Goal: Task Accomplishment & Management: Manage account settings

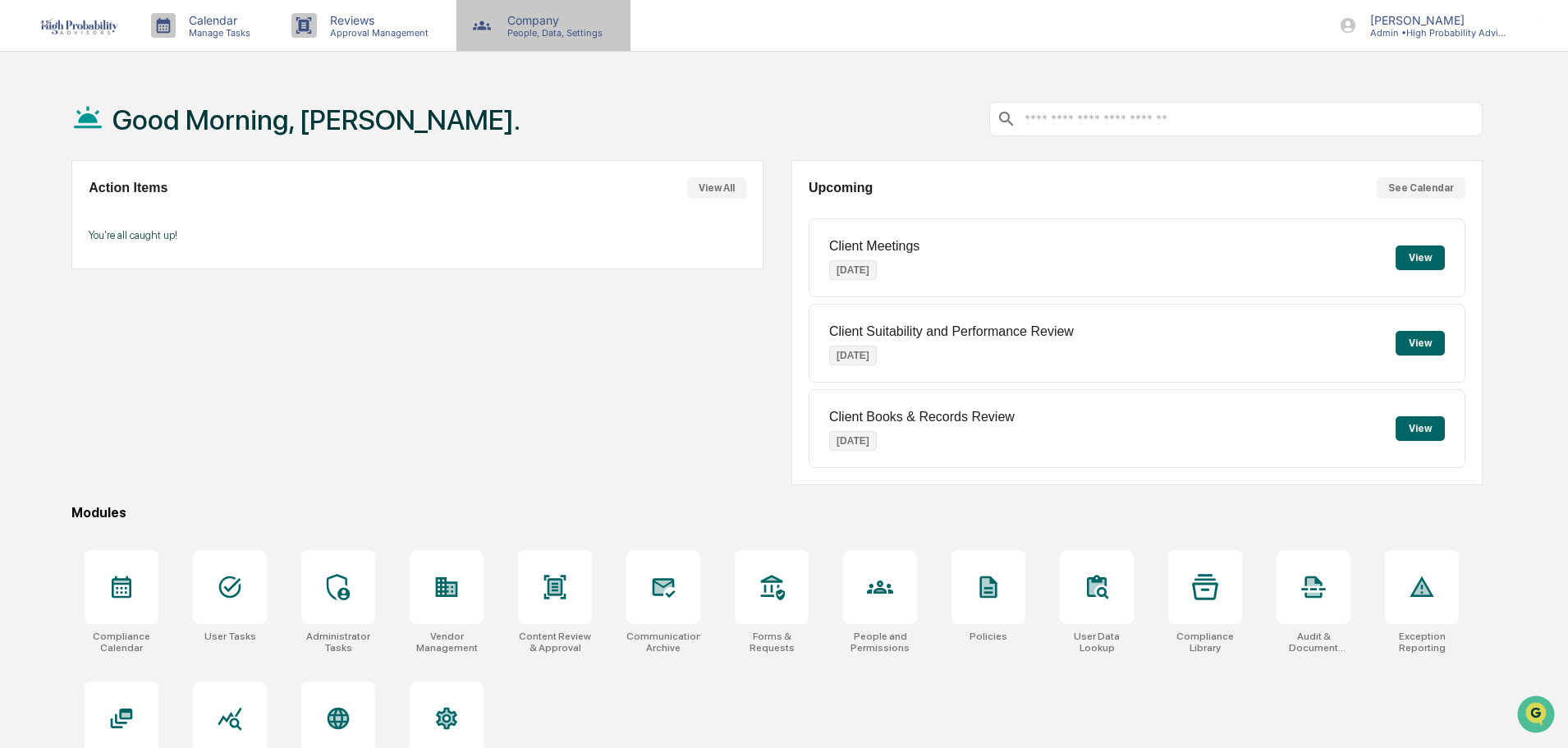
click at [553, 31] on p "People, Data, Settings" at bounding box center [553, 33] width 117 height 12
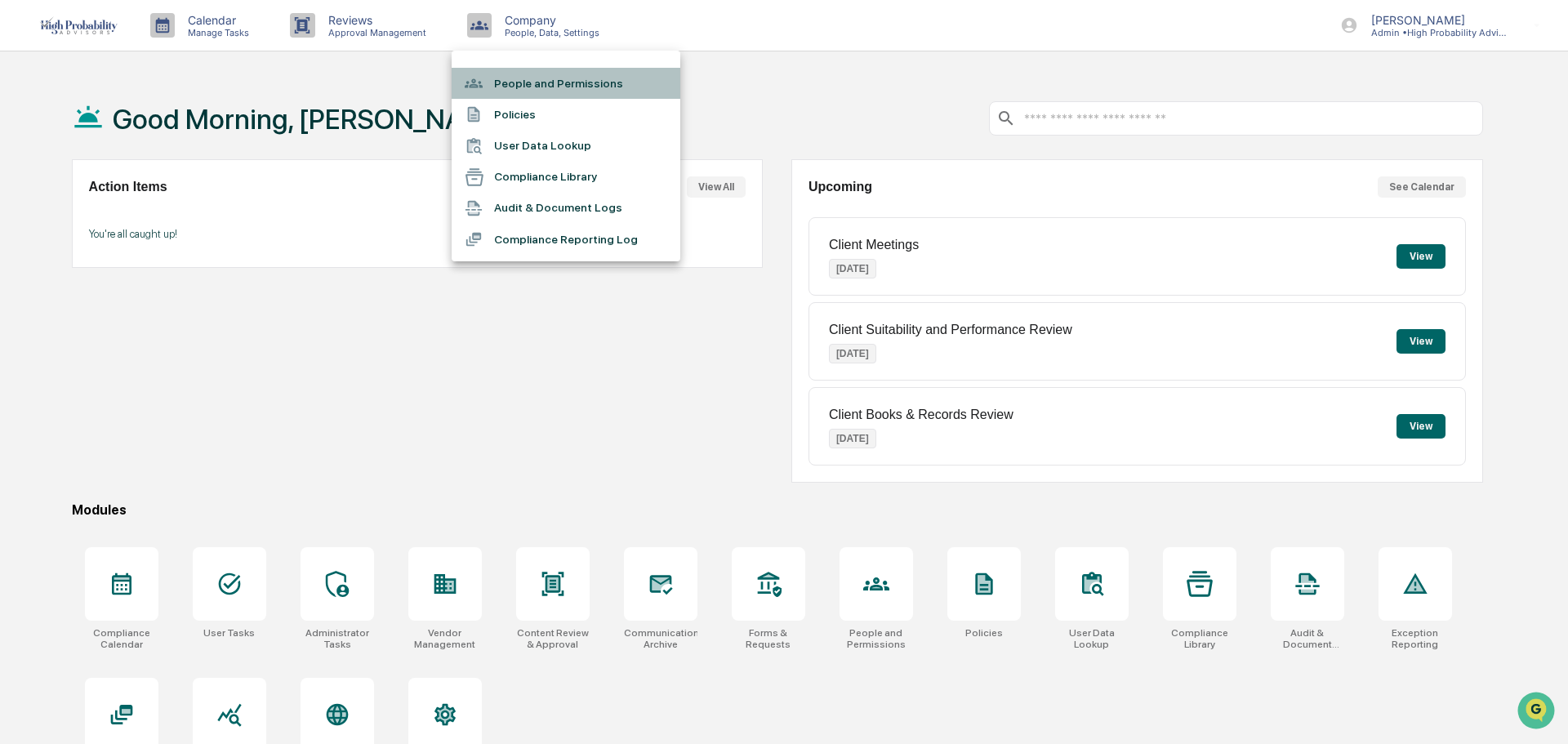
click at [557, 75] on li "People and Permissions" at bounding box center [566, 83] width 228 height 31
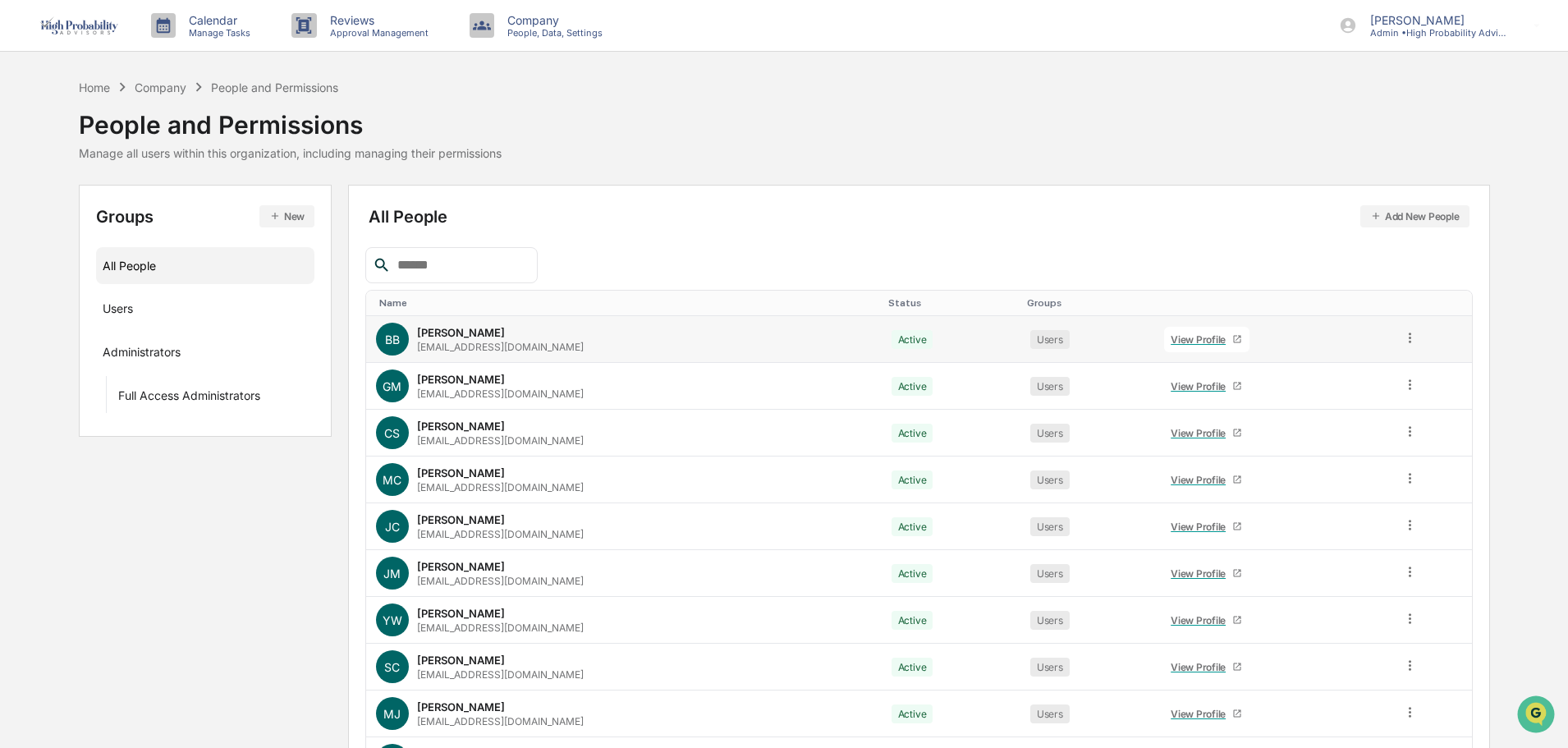
click at [1223, 337] on div "View Profile" at bounding box center [1201, 339] width 62 height 13
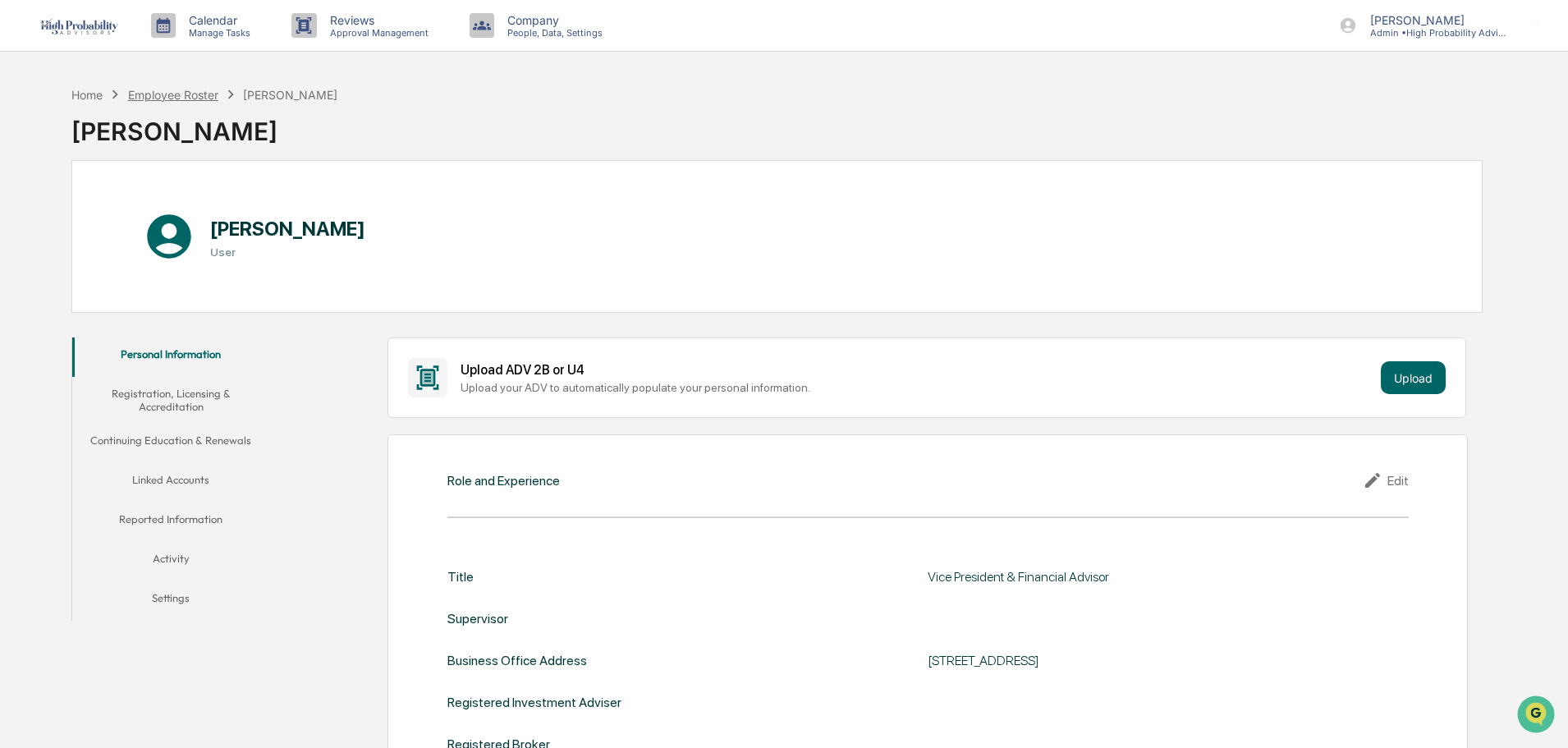
click at [187, 98] on div "Employee Roster" at bounding box center [173, 95] width 91 height 14
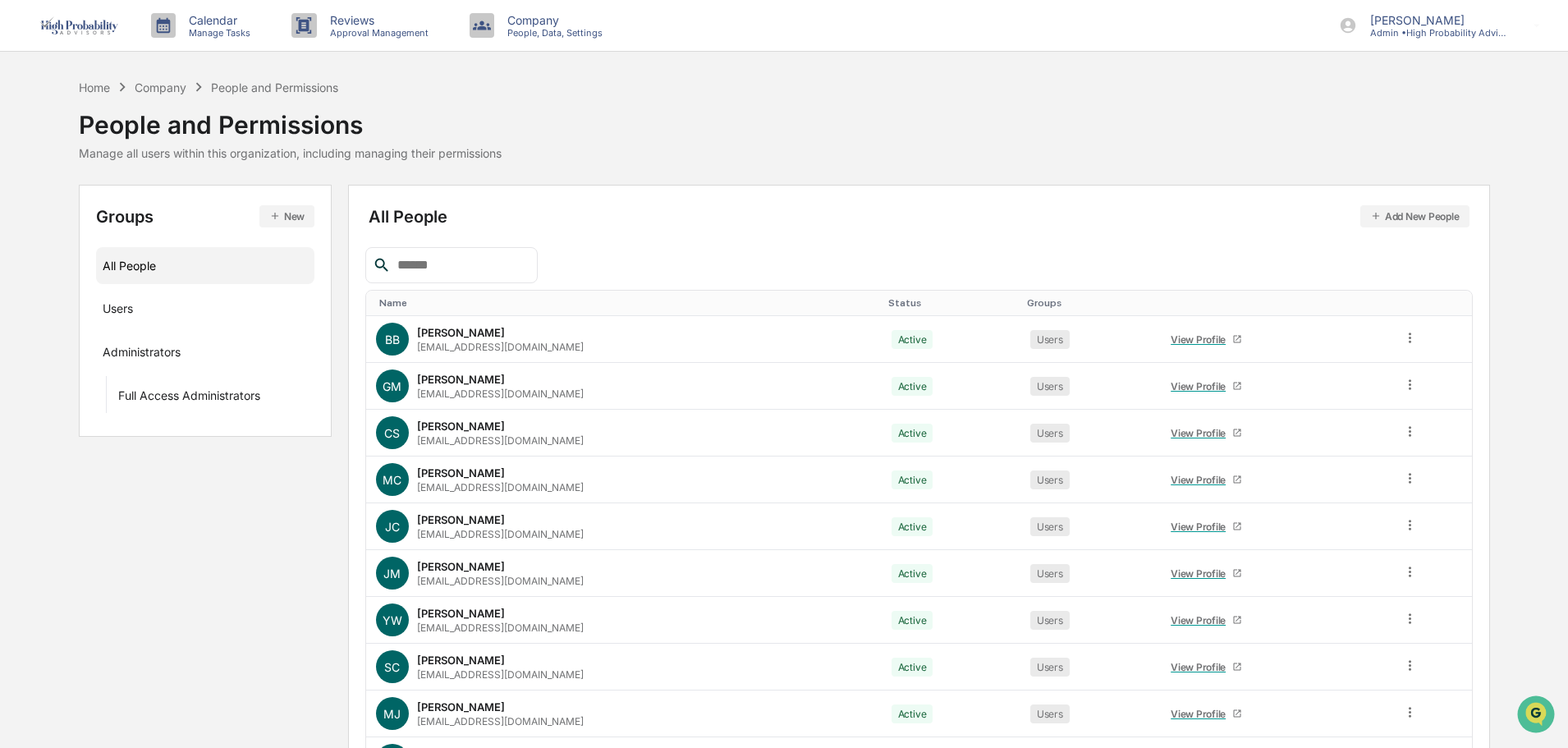
click at [1421, 216] on button "Add New People" at bounding box center [1415, 216] width 109 height 22
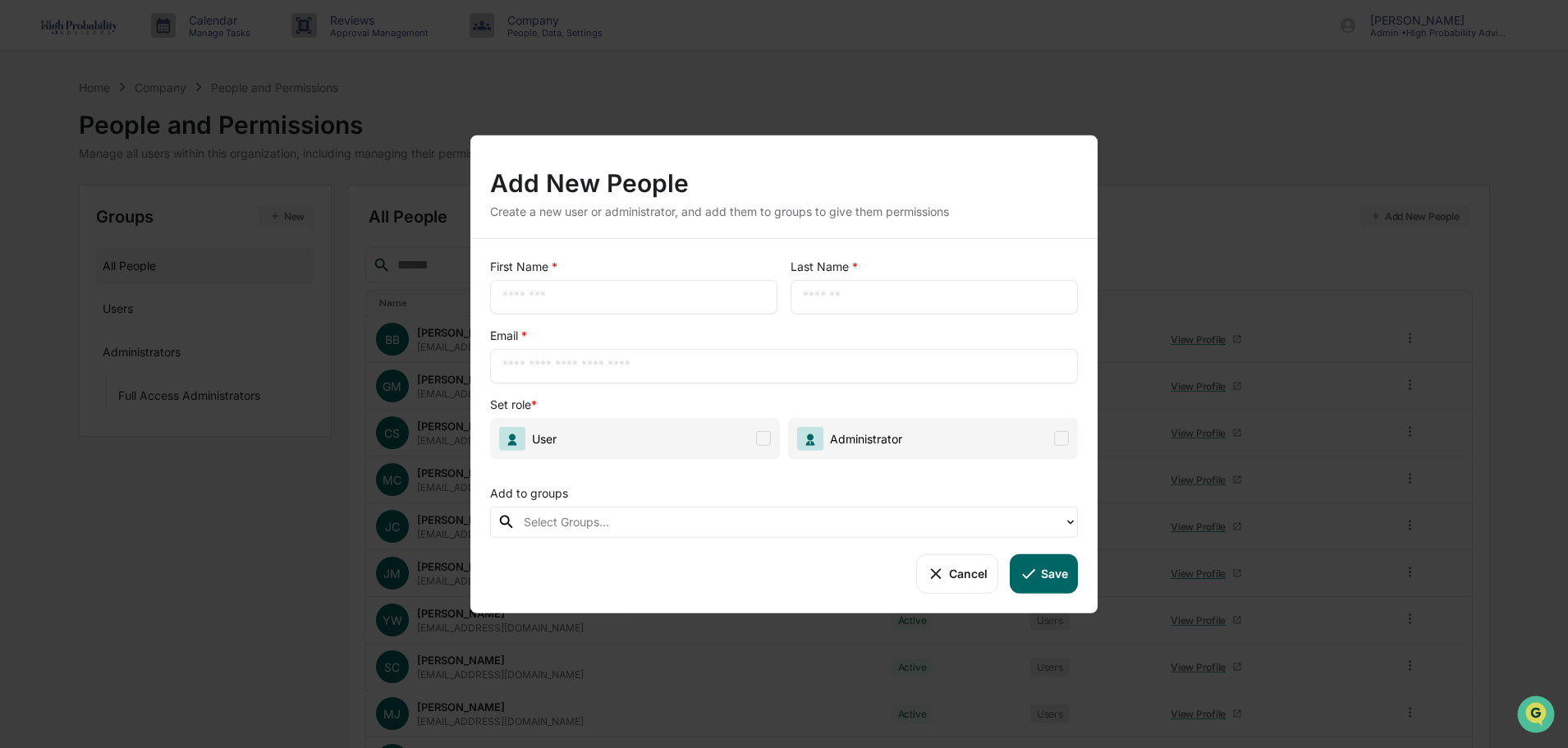
click at [593, 301] on input "text" at bounding box center [634, 296] width 263 height 16
type input "*****"
click at [699, 477] on div "Add to groups" at bounding box center [784, 489] width 588 height 34
click at [761, 439] on span at bounding box center [763, 438] width 14 height 14
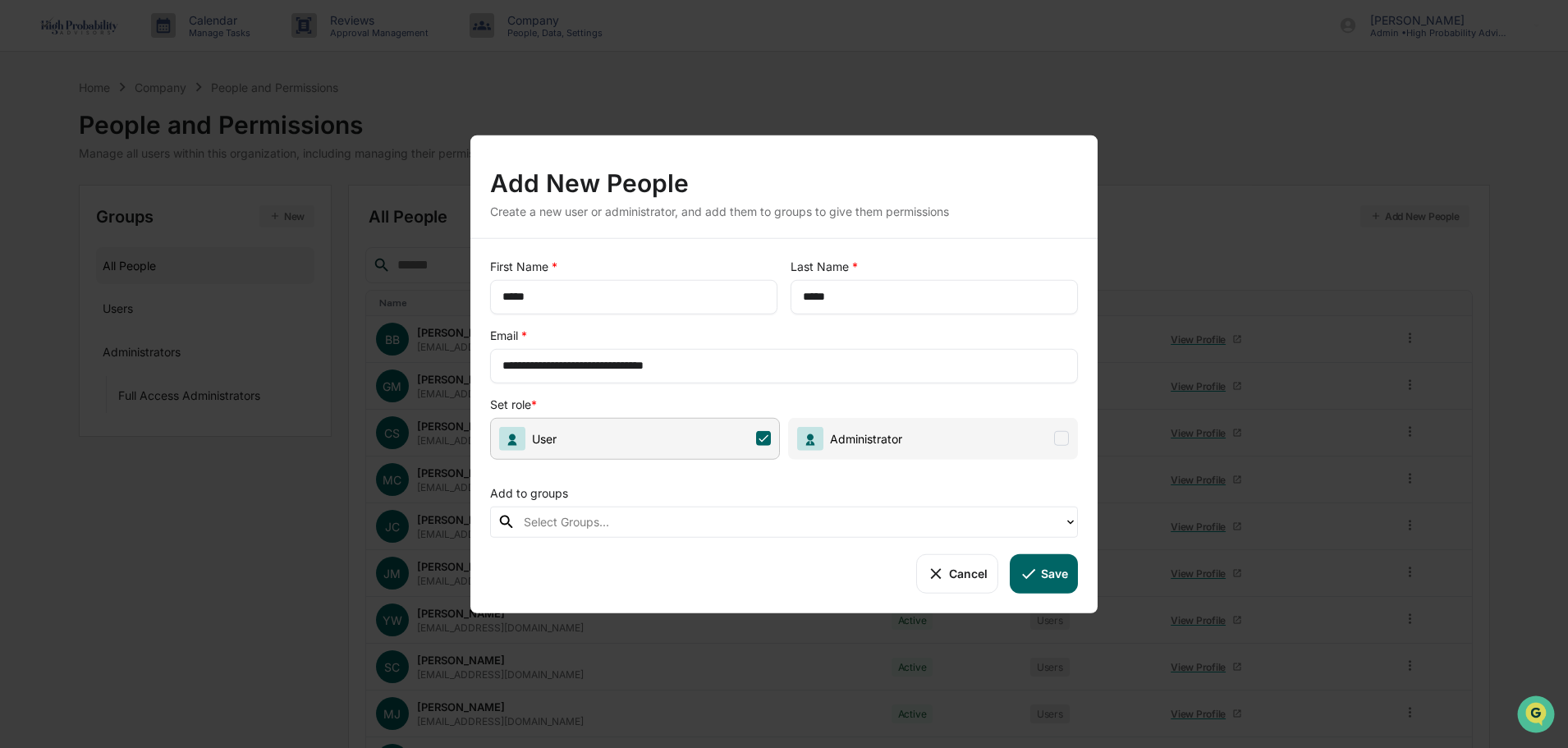
drag, startPoint x: 731, startPoint y: 147, endPoint x: 697, endPoint y: 142, distance: 34.4
click at [697, 142] on div "Add New People Create a new user or administrator, and add them to groups to gi…" at bounding box center [784, 186] width 627 height 103
click at [626, 368] on input "**********" at bounding box center [784, 365] width 564 height 16
type input "**********"
click at [821, 358] on input "**********" at bounding box center [784, 365] width 564 height 16
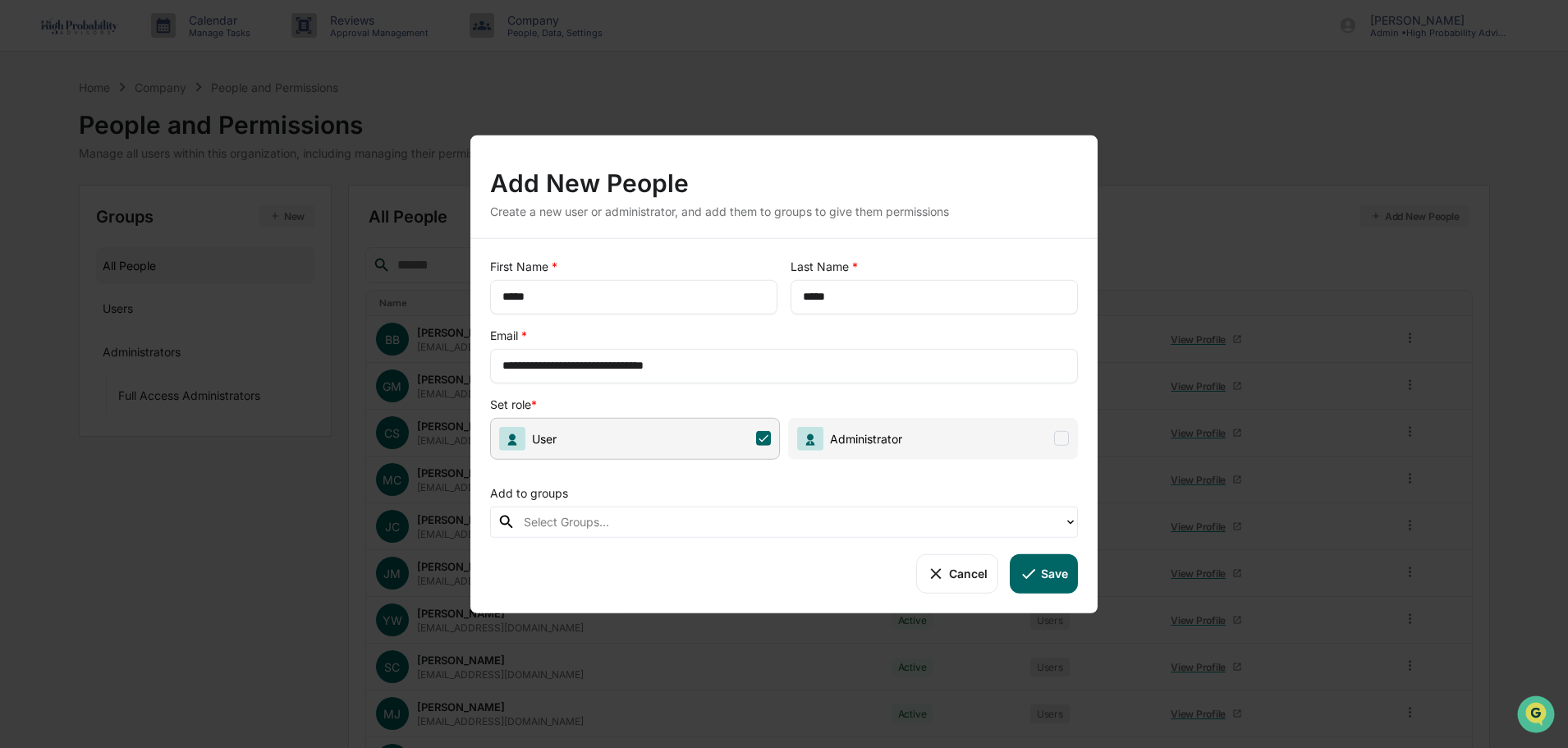
click at [1043, 577] on button "Save" at bounding box center [1043, 573] width 68 height 39
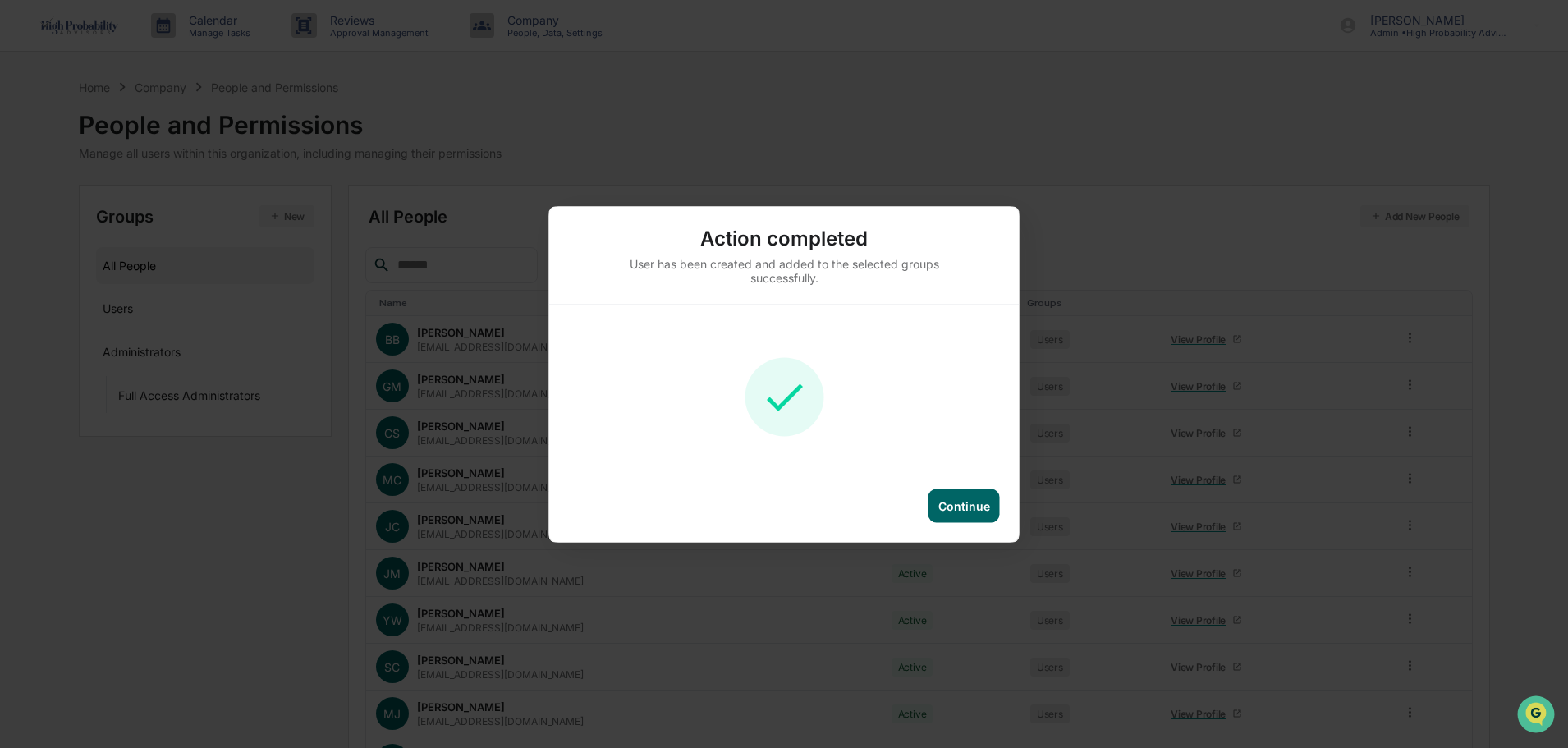
click at [970, 499] on div "Continue" at bounding box center [964, 505] width 52 height 14
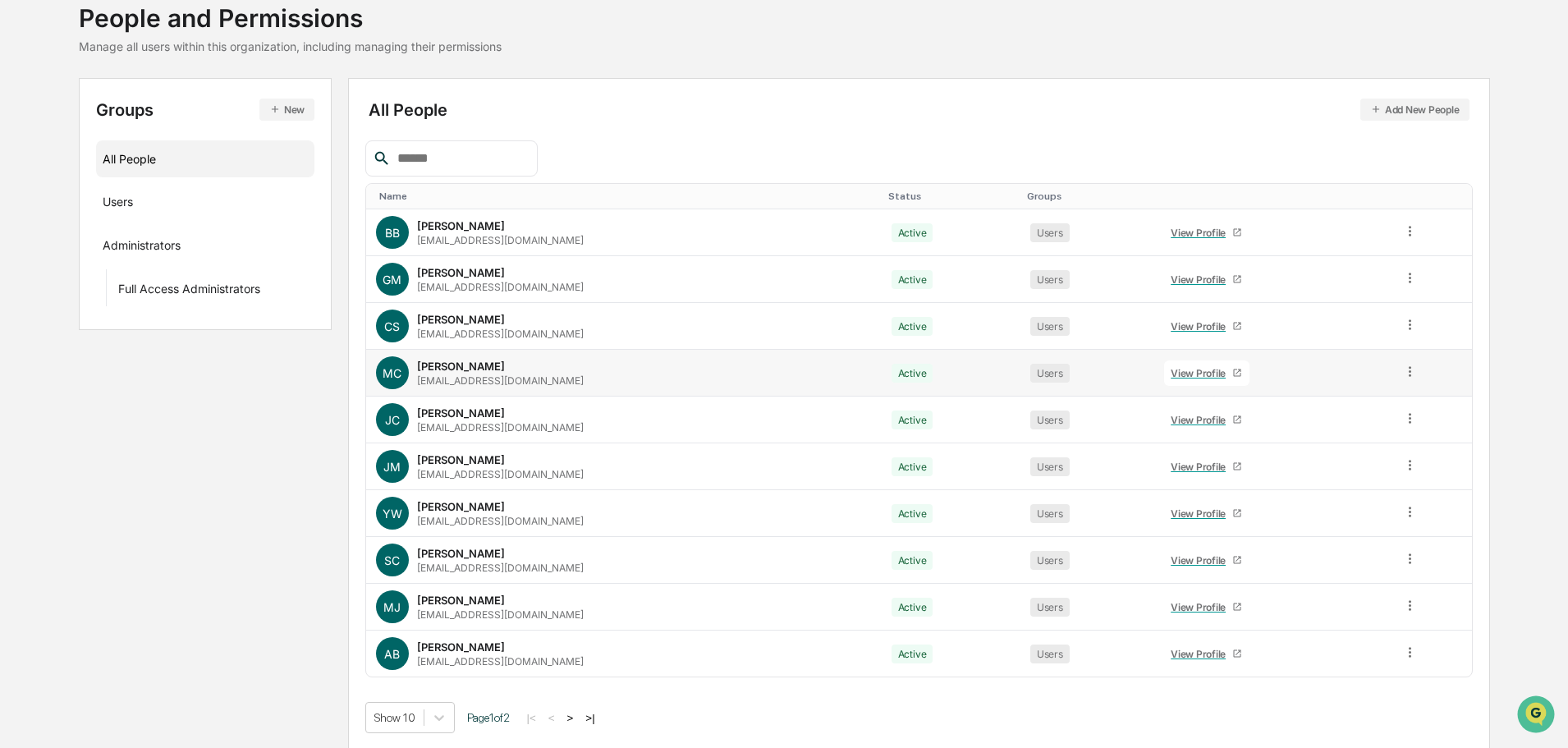
scroll to position [109, 0]
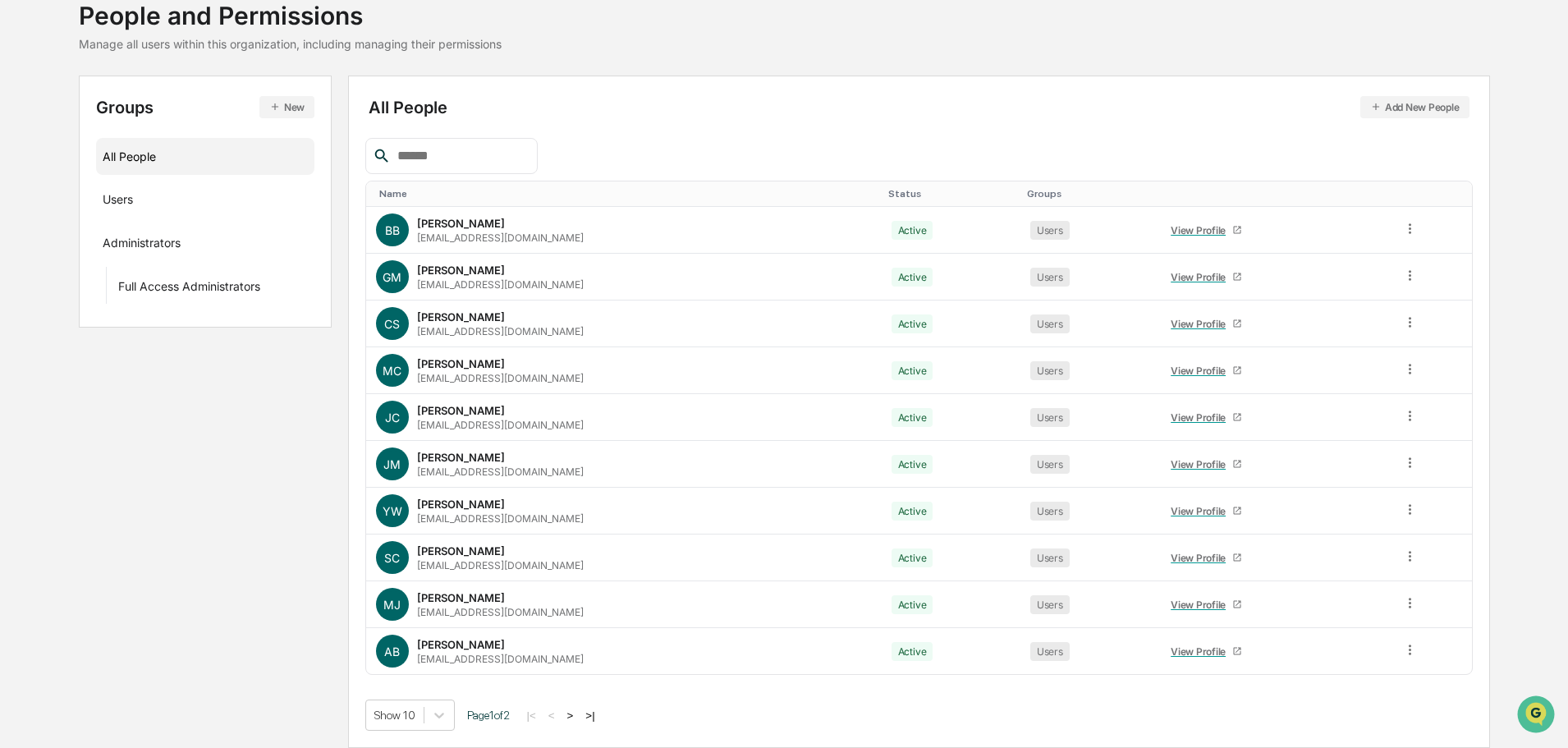
click at [577, 713] on button ">" at bounding box center [570, 716] width 16 height 14
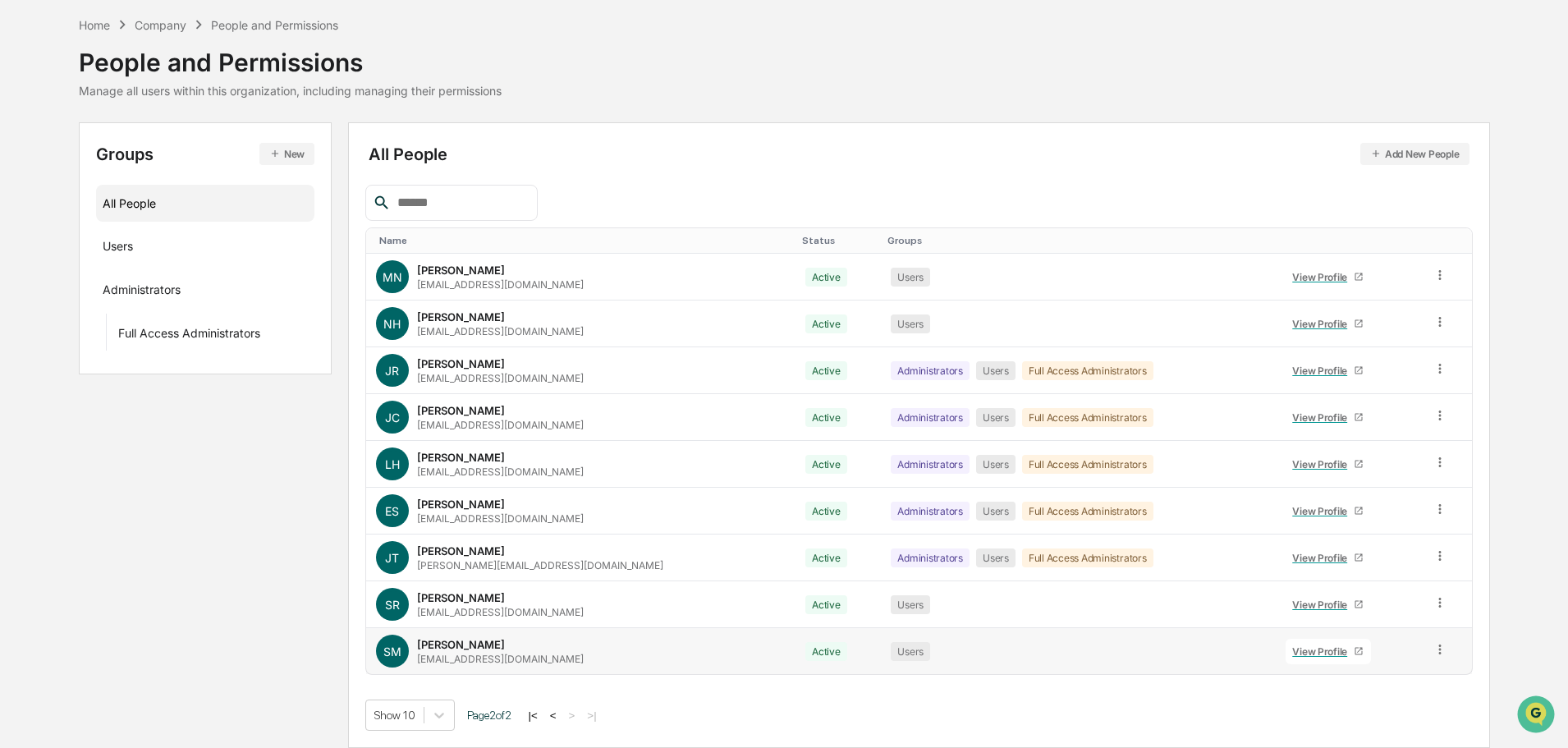
click at [1435, 648] on icon at bounding box center [1440, 650] width 15 height 15
click at [1201, 682] on div "Name Status Groups MN [PERSON_NAME] [EMAIL_ADDRESS][DOMAIN_NAME] Active Users V…" at bounding box center [919, 458] width 1108 height 546
click at [1439, 647] on icon at bounding box center [1440, 650] width 15 height 15
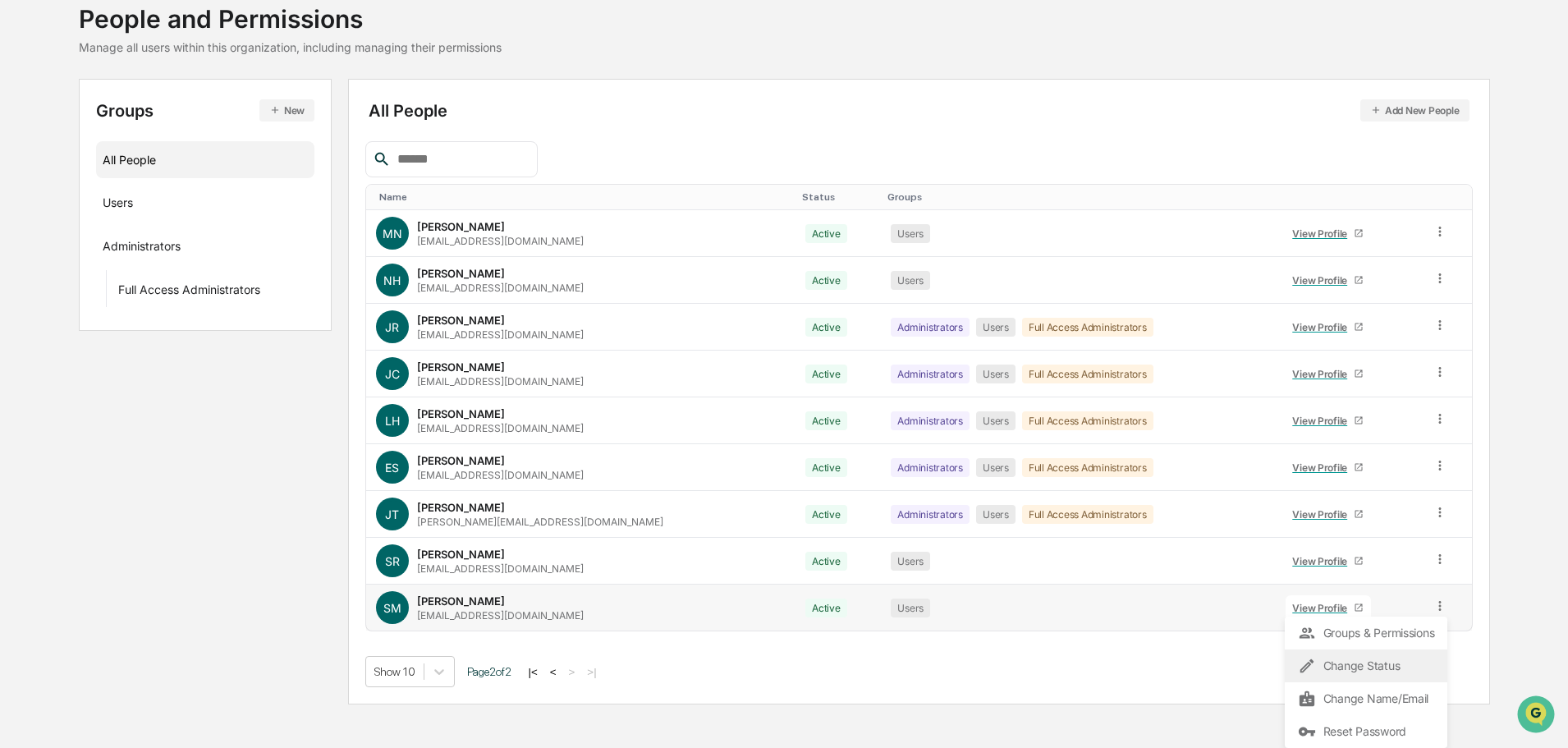
click at [1376, 659] on div "Change Status" at bounding box center [1365, 666] width 136 height 20
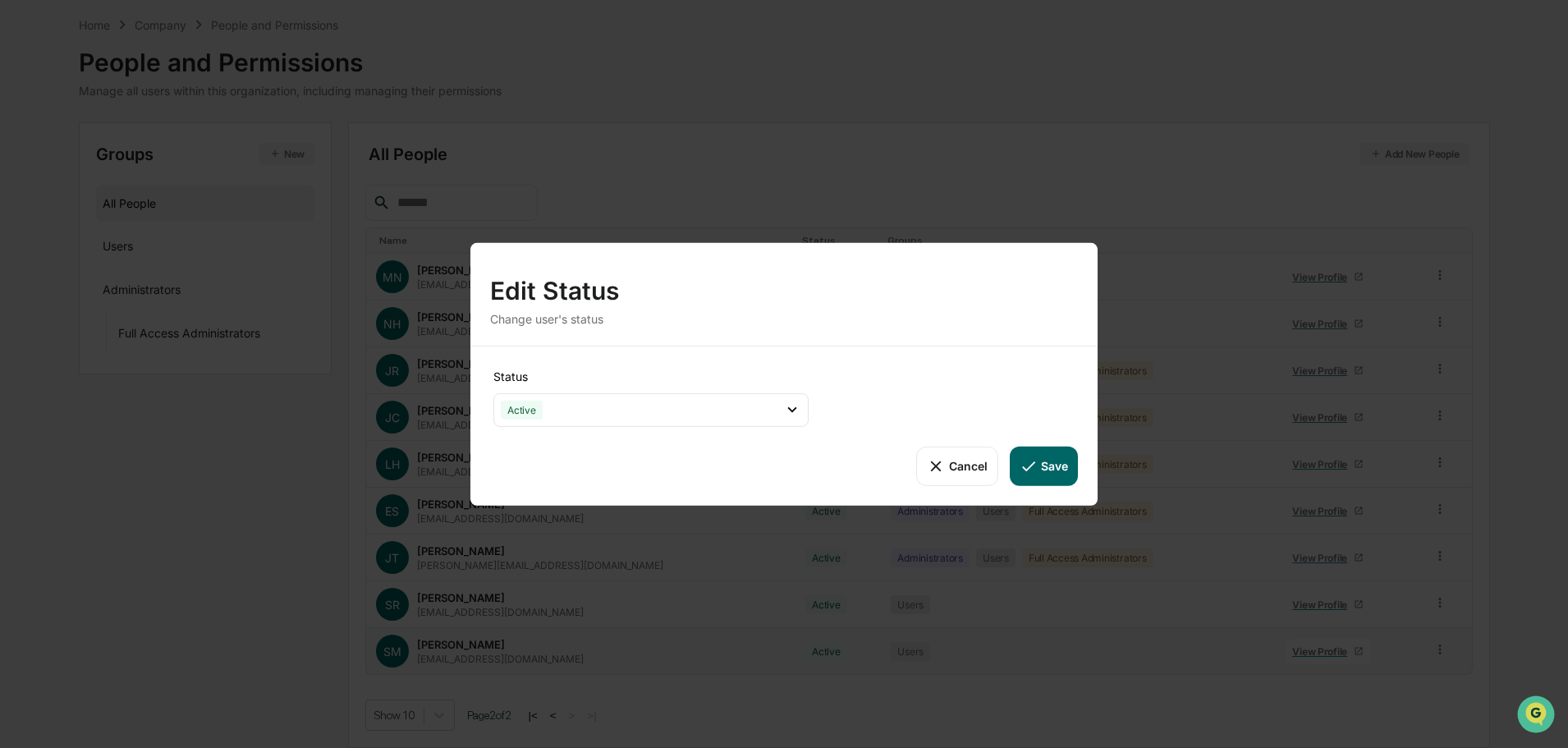
scroll to position [63, 0]
click at [959, 468] on button "Cancel" at bounding box center [957, 466] width 81 height 39
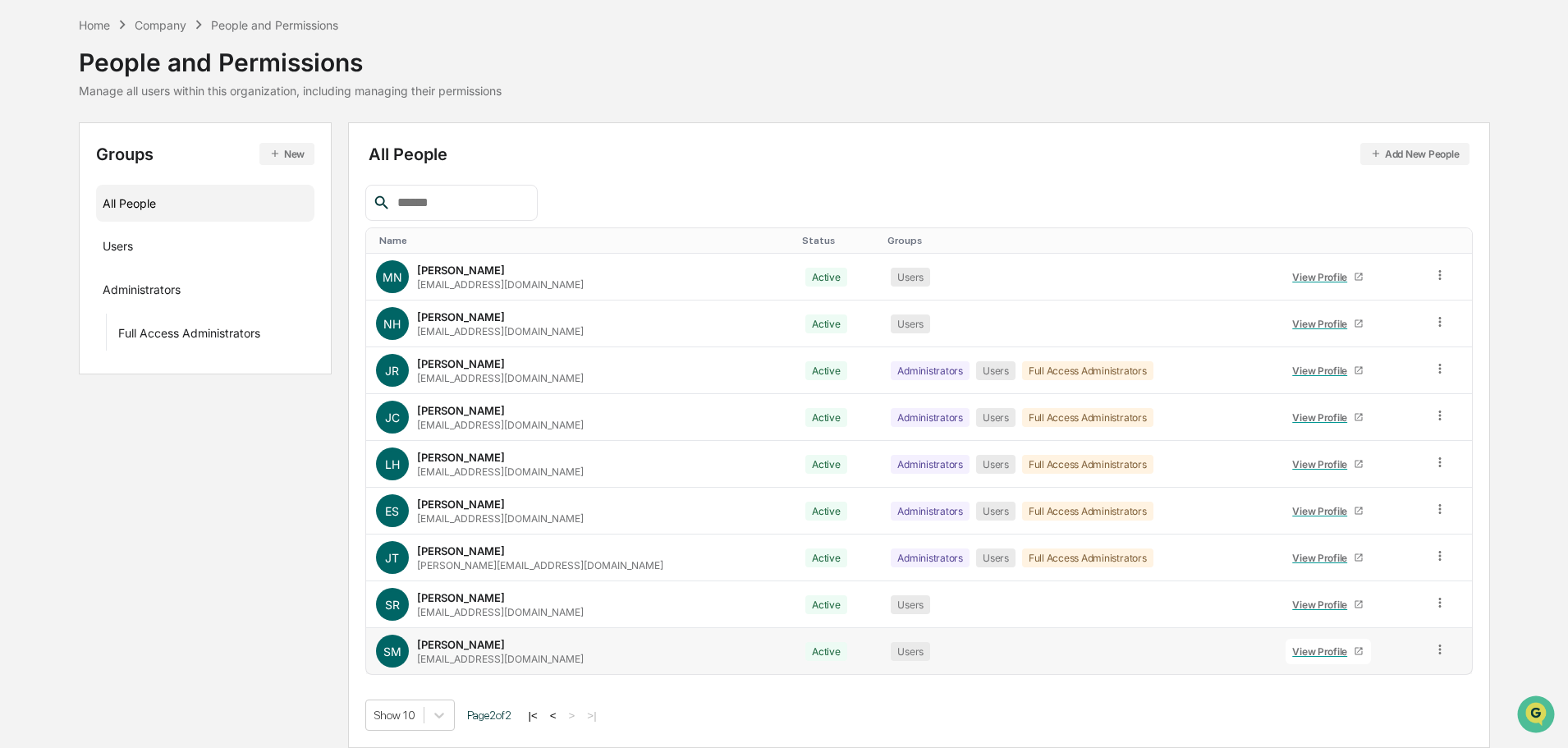
click at [1297, 650] on div "View Profile" at bounding box center [1323, 651] width 62 height 13
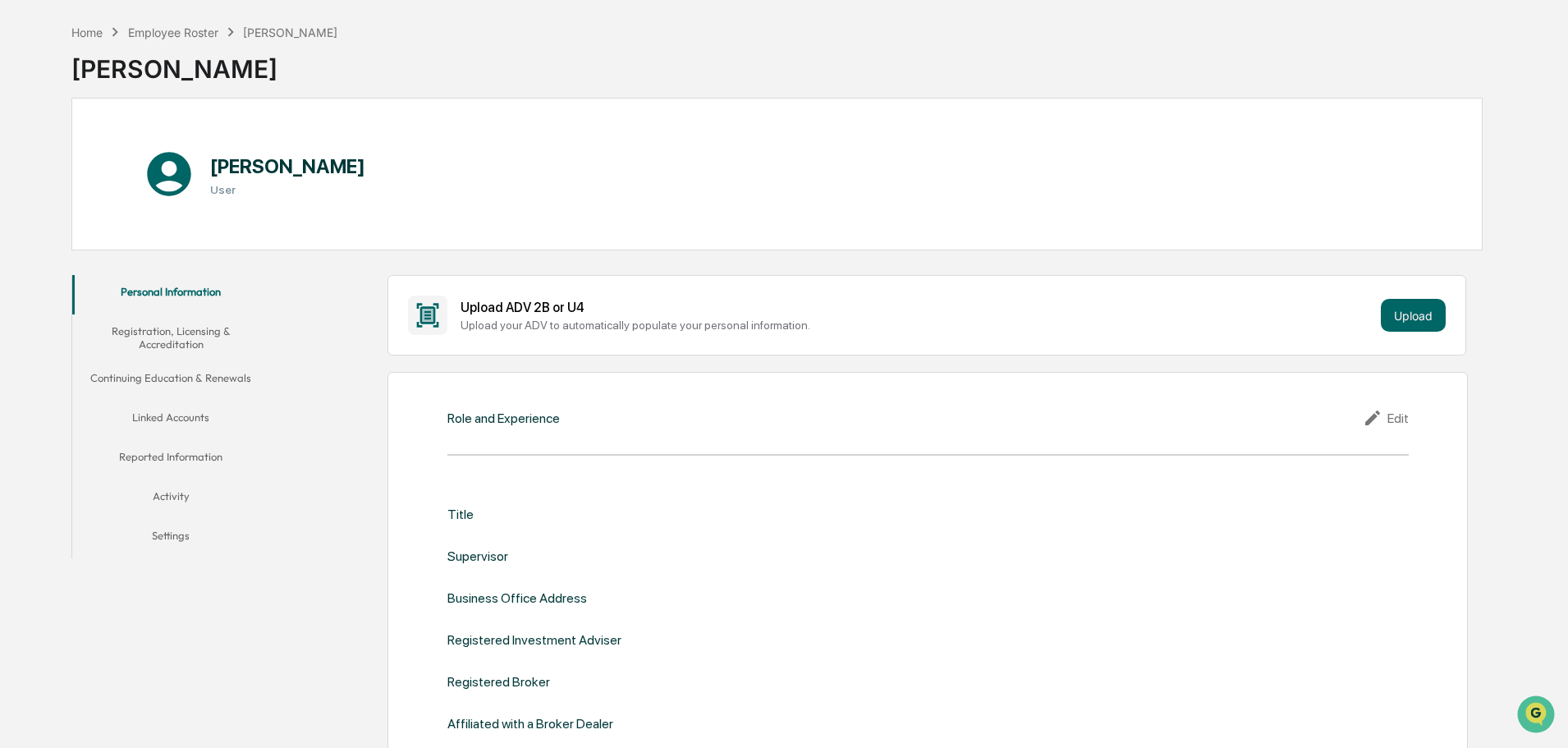
scroll to position [226, 0]
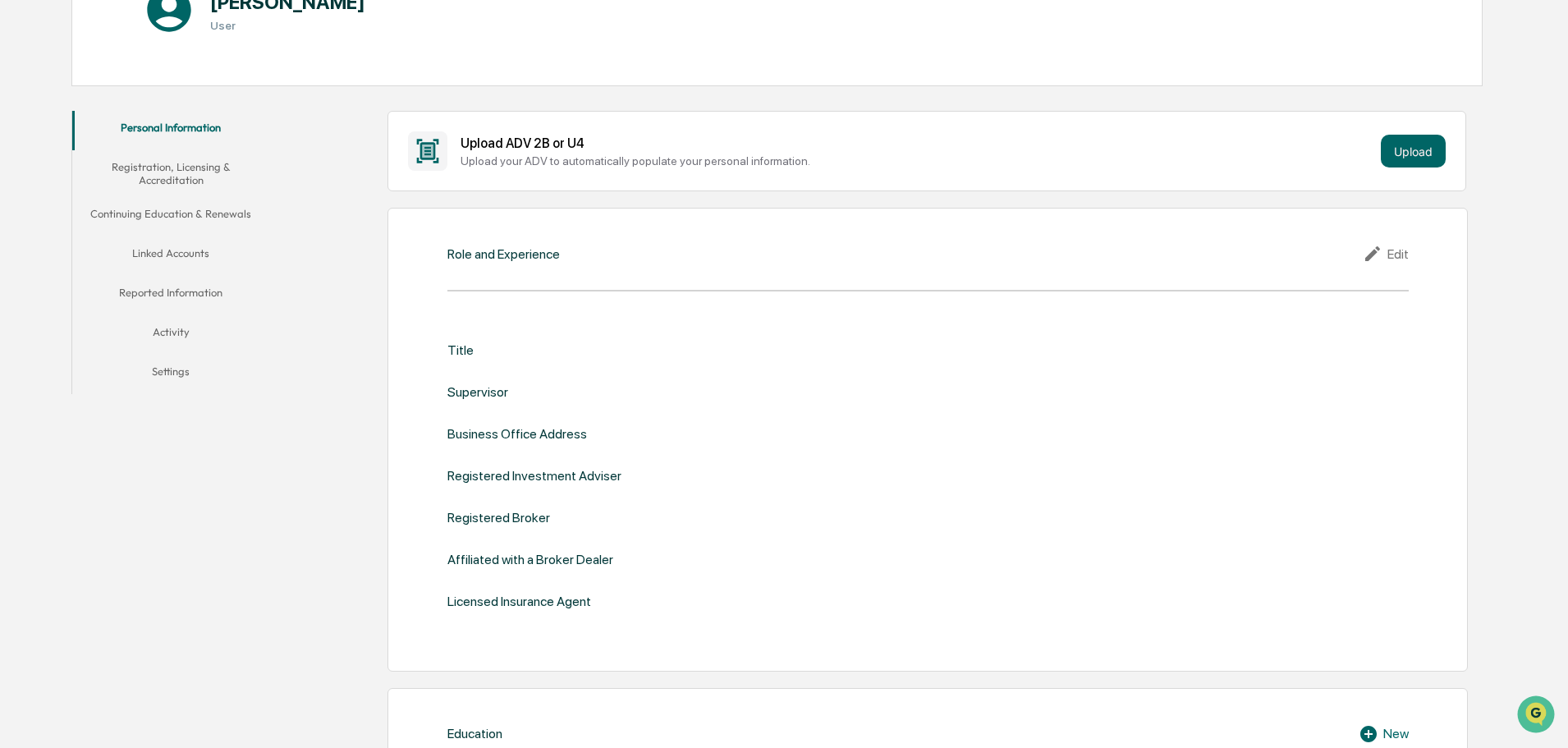
click at [184, 246] on button "Linked Accounts" at bounding box center [170, 256] width 197 height 39
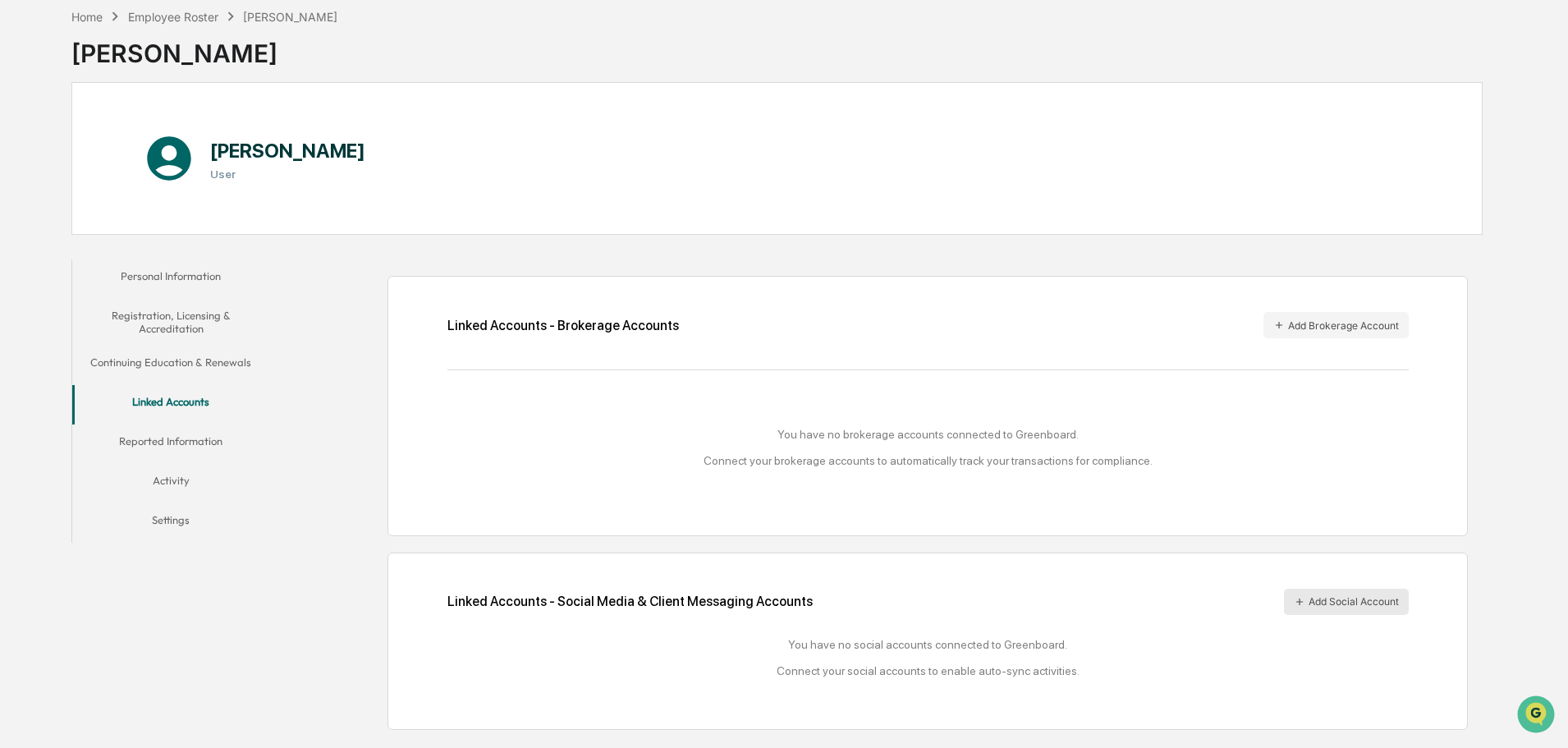
click at [1315, 602] on button "Add Social Account" at bounding box center [1346, 602] width 125 height 26
click at [159, 519] on button "Settings" at bounding box center [170, 523] width 197 height 39
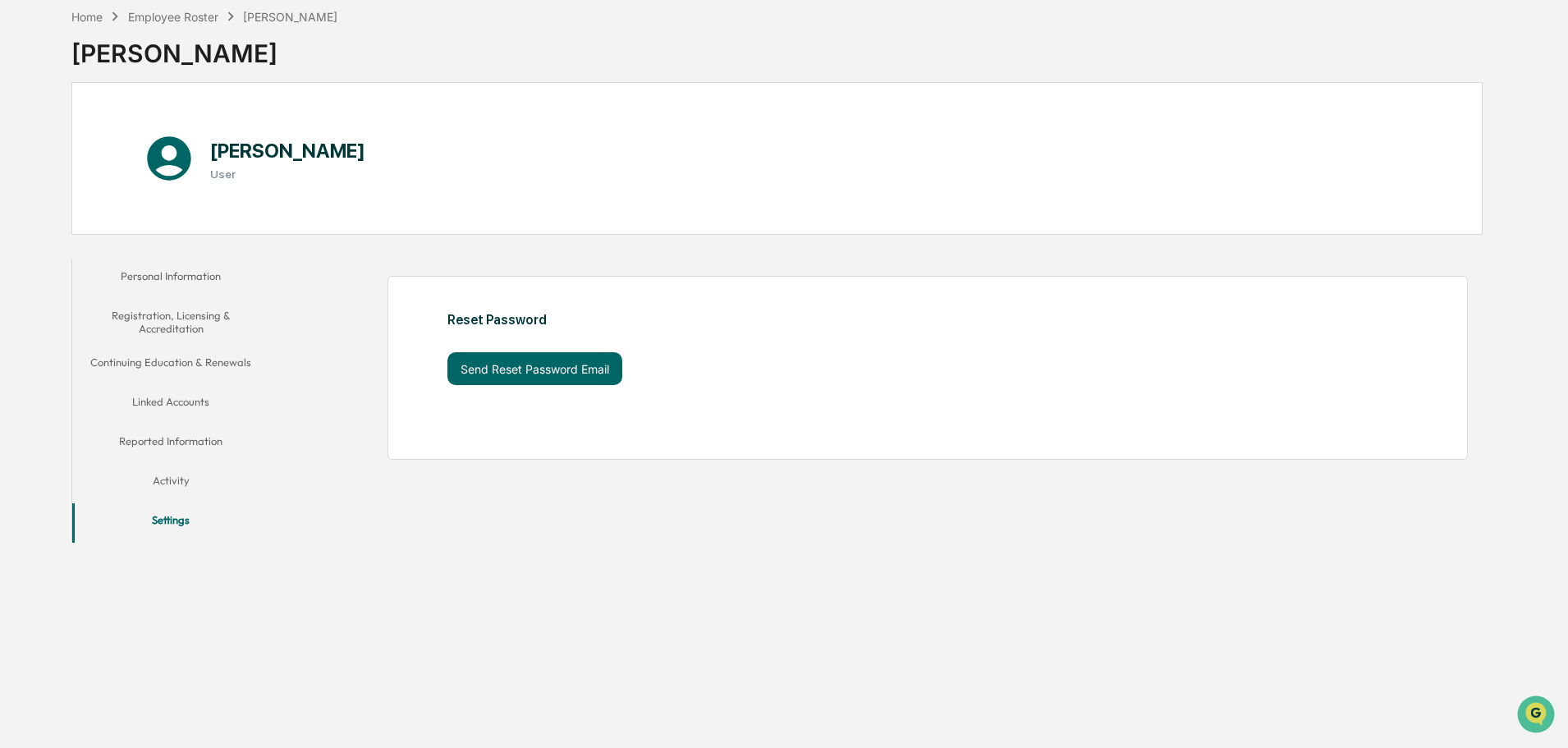
click at [179, 483] on button "Activity" at bounding box center [170, 483] width 197 height 39
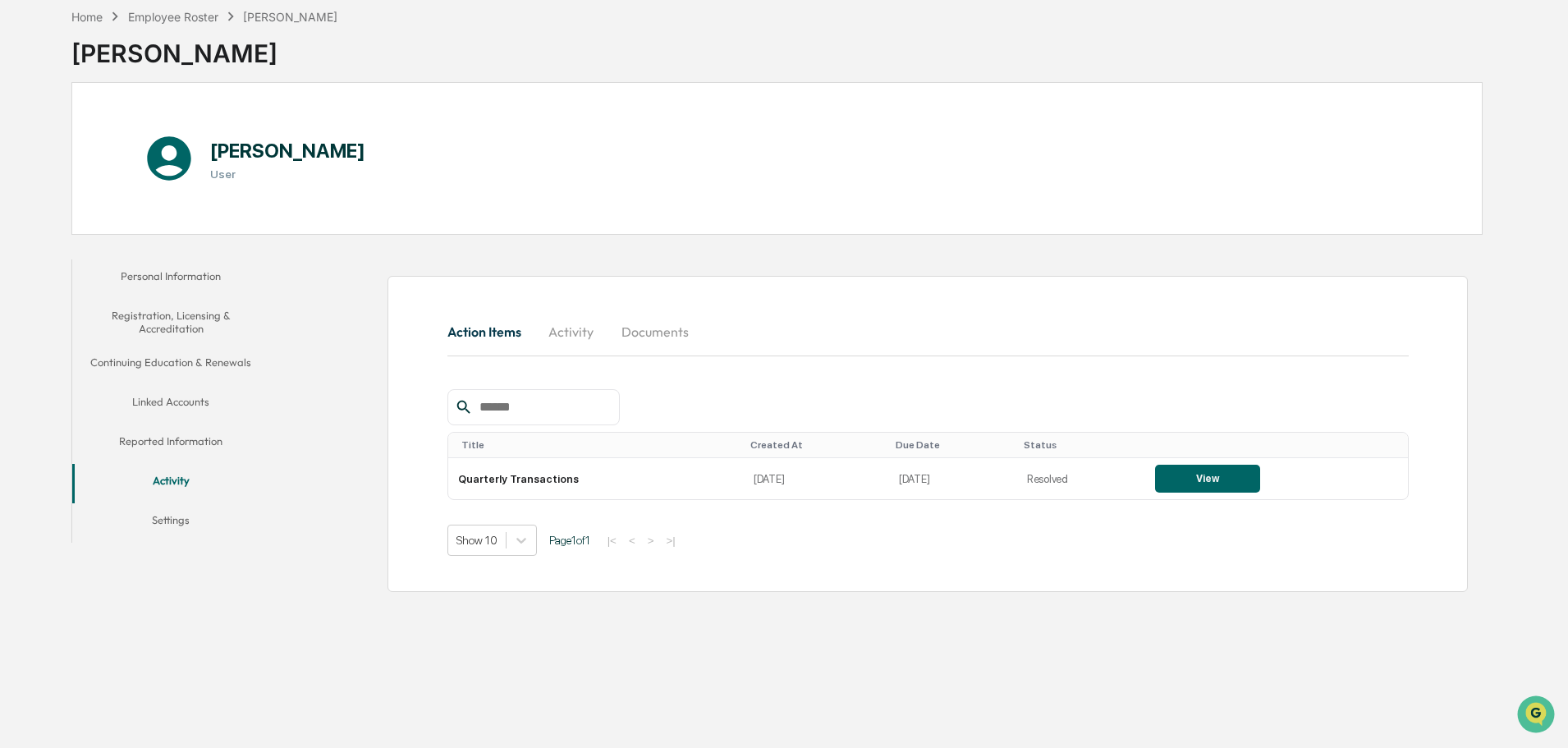
click at [165, 272] on button "Personal Information" at bounding box center [170, 279] width 197 height 39
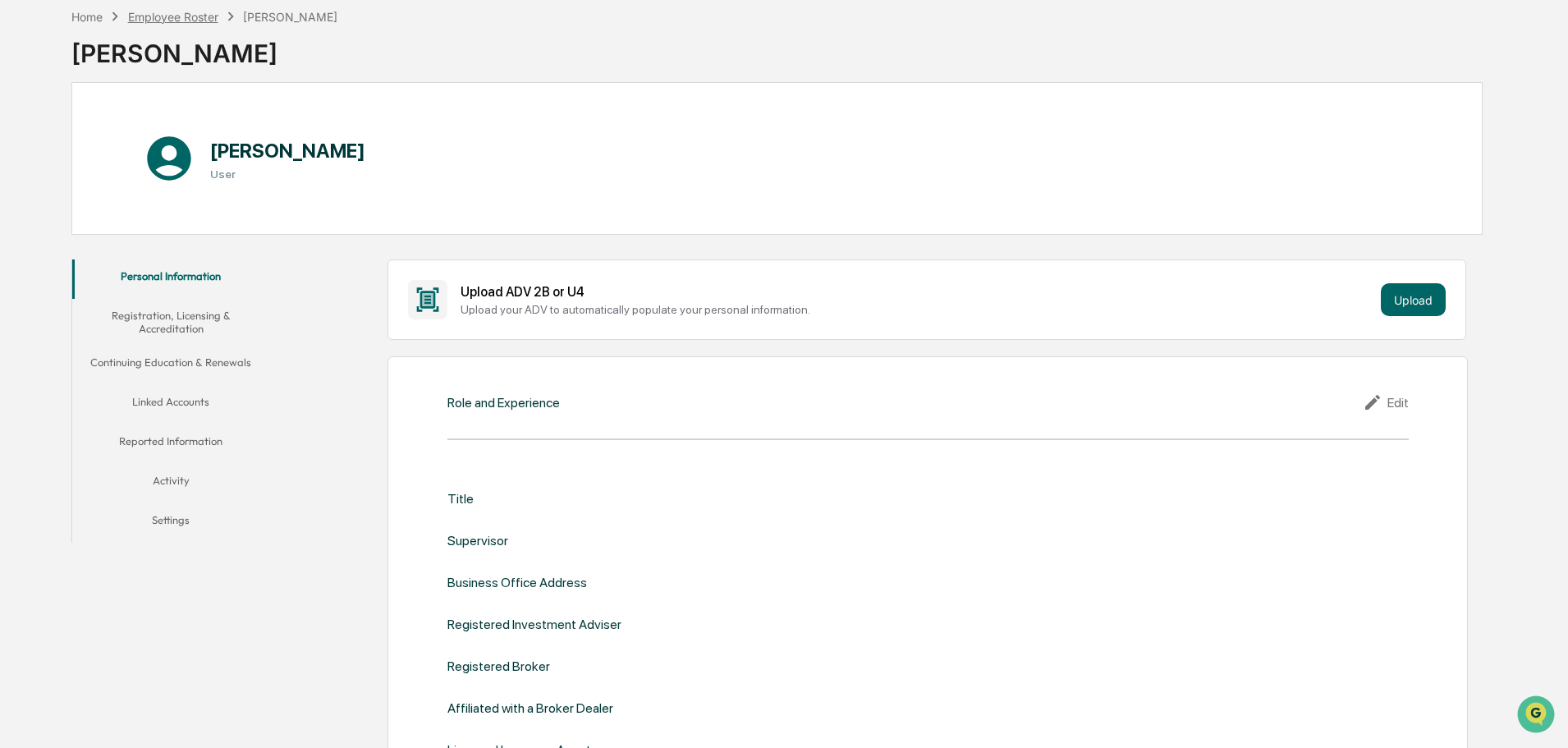
click at [199, 13] on div "Employee Roster" at bounding box center [173, 17] width 91 height 14
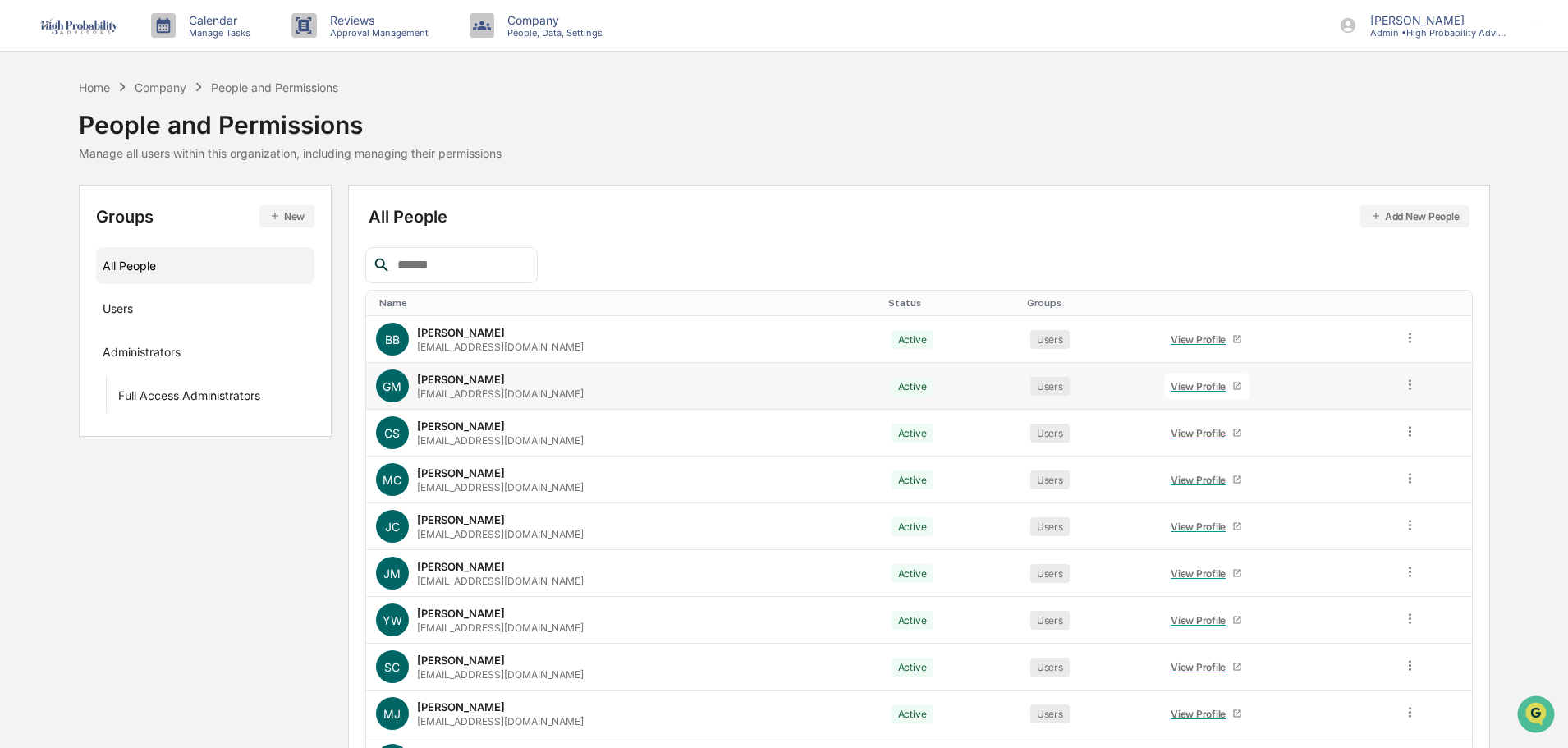
scroll to position [109, 0]
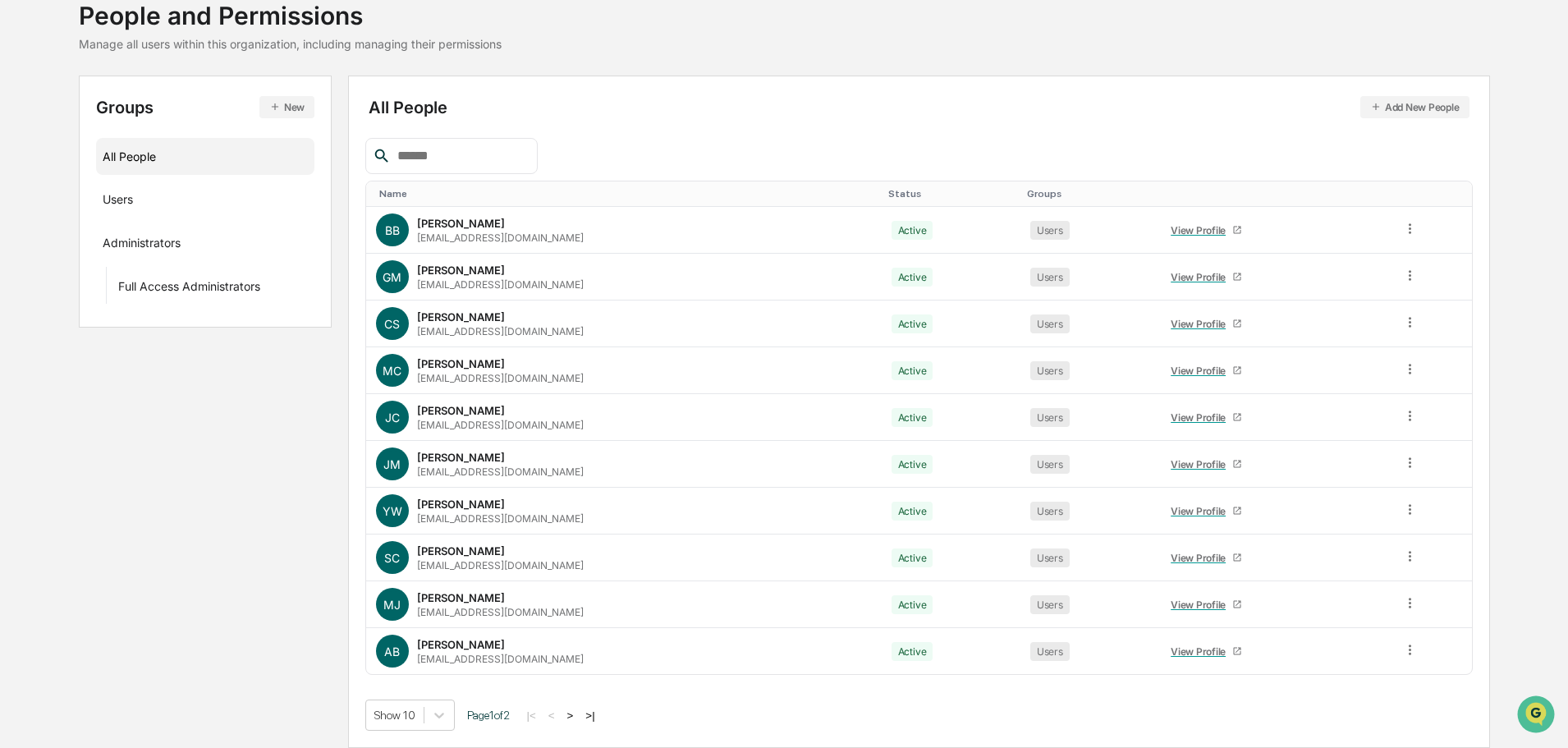
click at [575, 713] on button ">" at bounding box center [570, 716] width 16 height 14
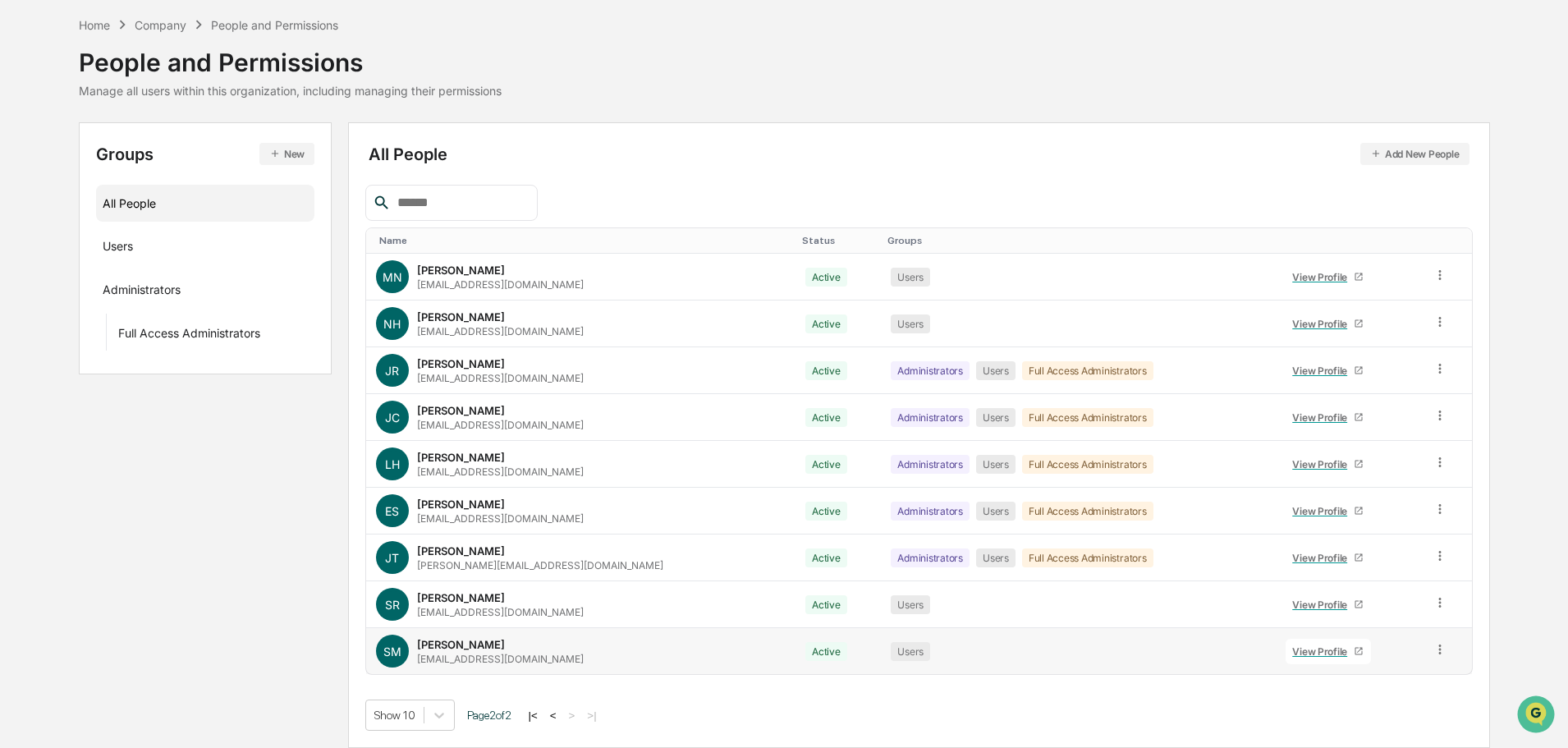
click at [1440, 652] on icon at bounding box center [1440, 650] width 15 height 15
drag, startPoint x: 957, startPoint y: 692, endPoint x: 786, endPoint y: 665, distance: 173.1
click at [957, 691] on div "All People Add New People Name Status Groups MN [PERSON_NAME] [EMAIL_ADDRESS][D…" at bounding box center [919, 435] width 1142 height 626
click at [1306, 650] on div "View Profile" at bounding box center [1323, 651] width 62 height 13
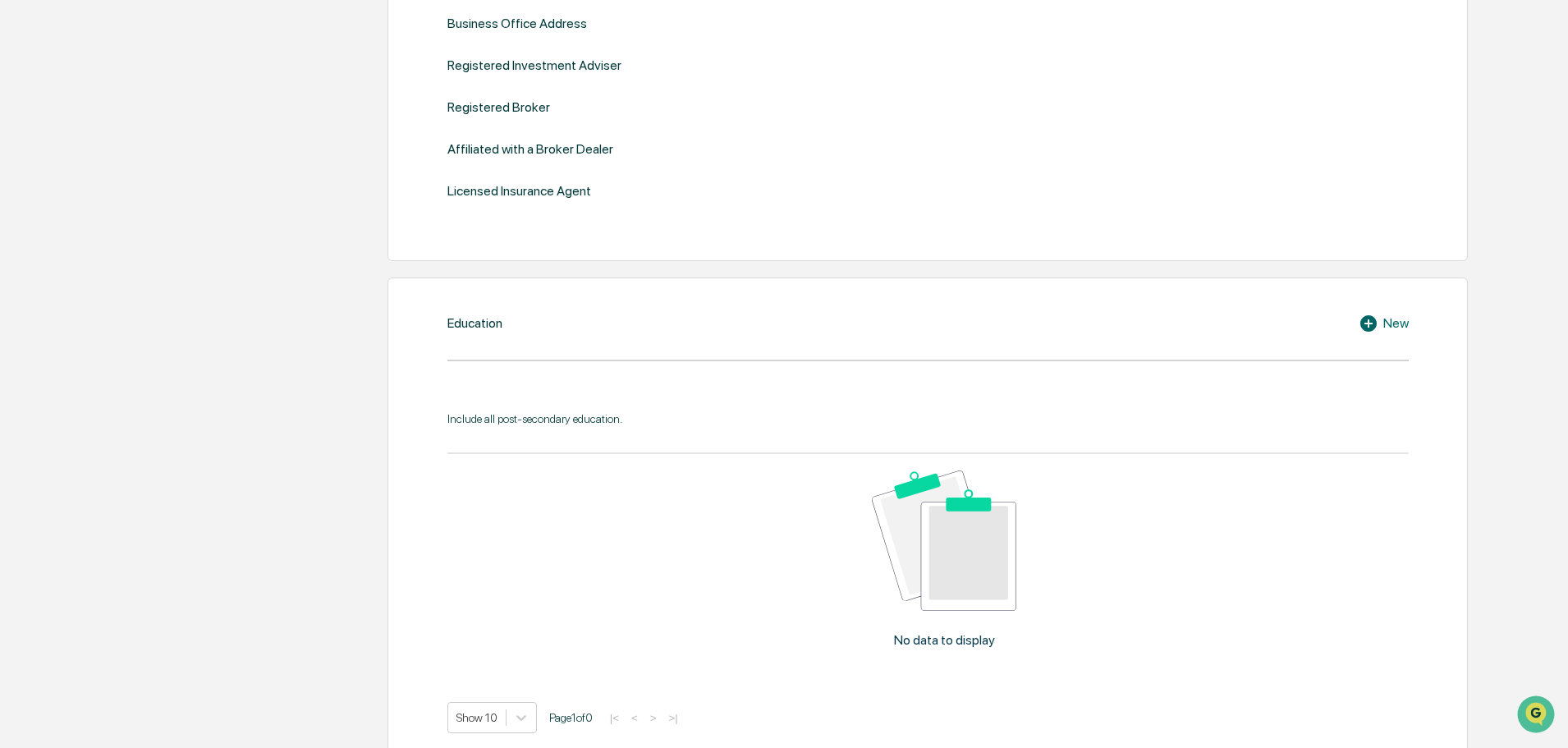
scroll to position [226, 0]
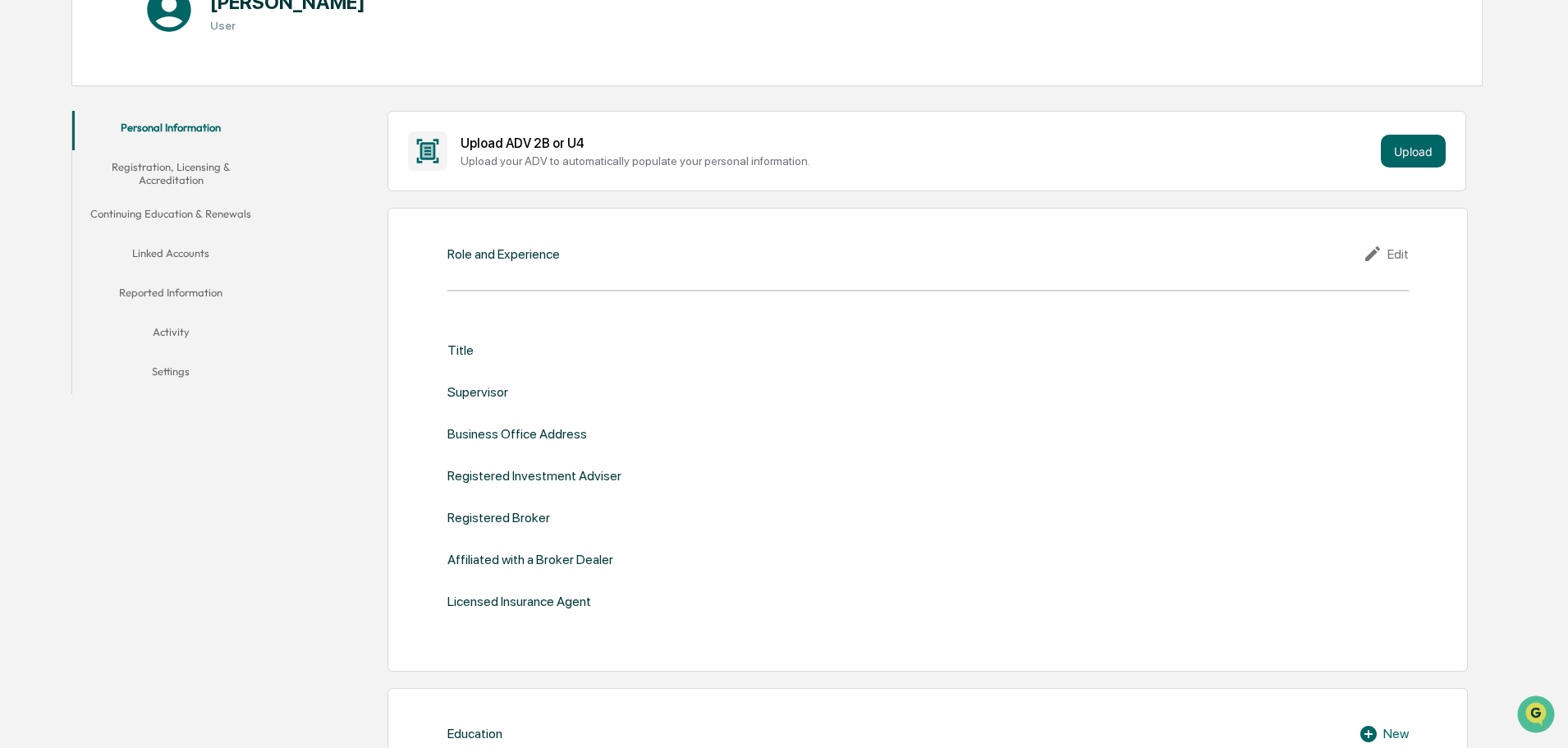
click at [170, 369] on button "Settings" at bounding box center [170, 374] width 197 height 39
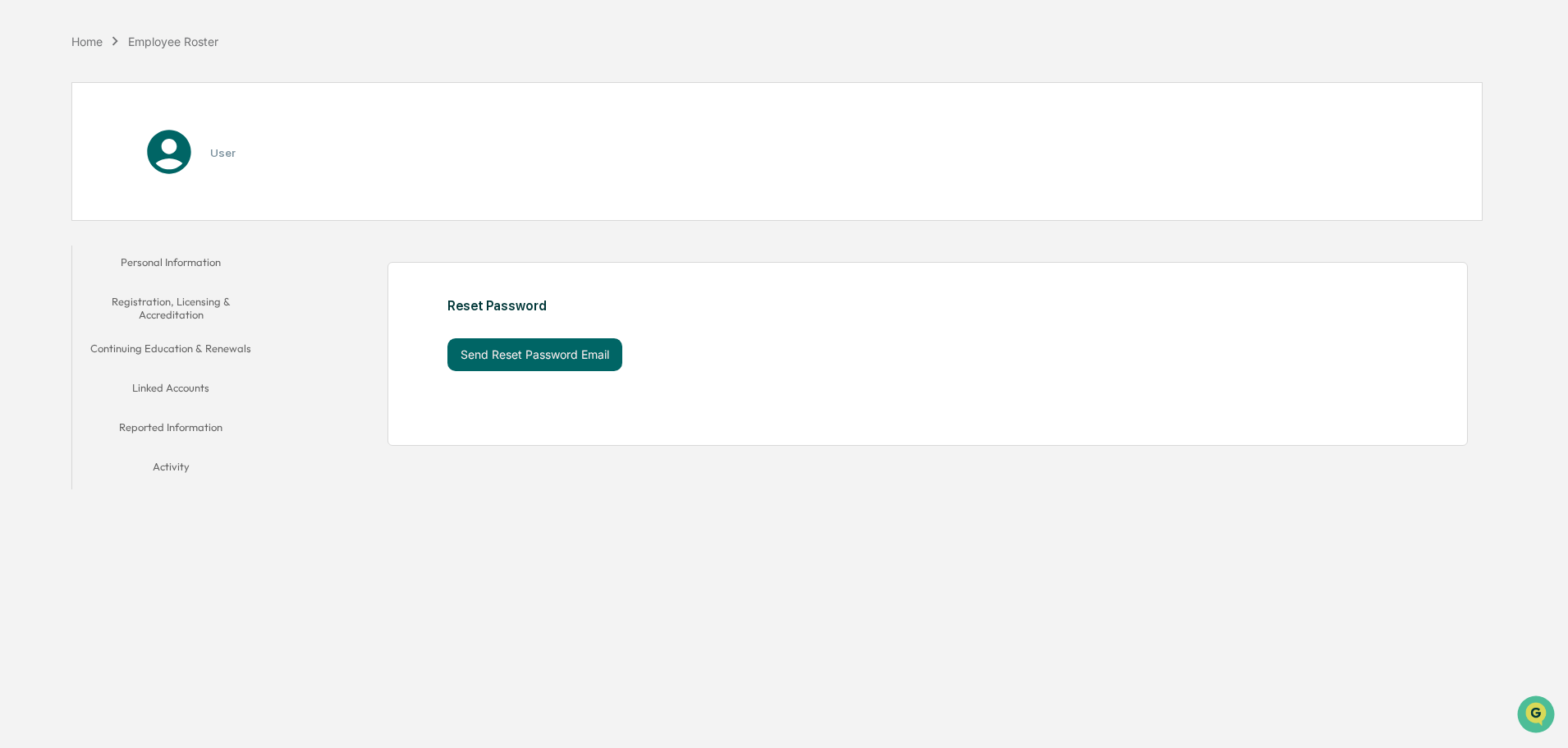
scroll to position [78, 0]
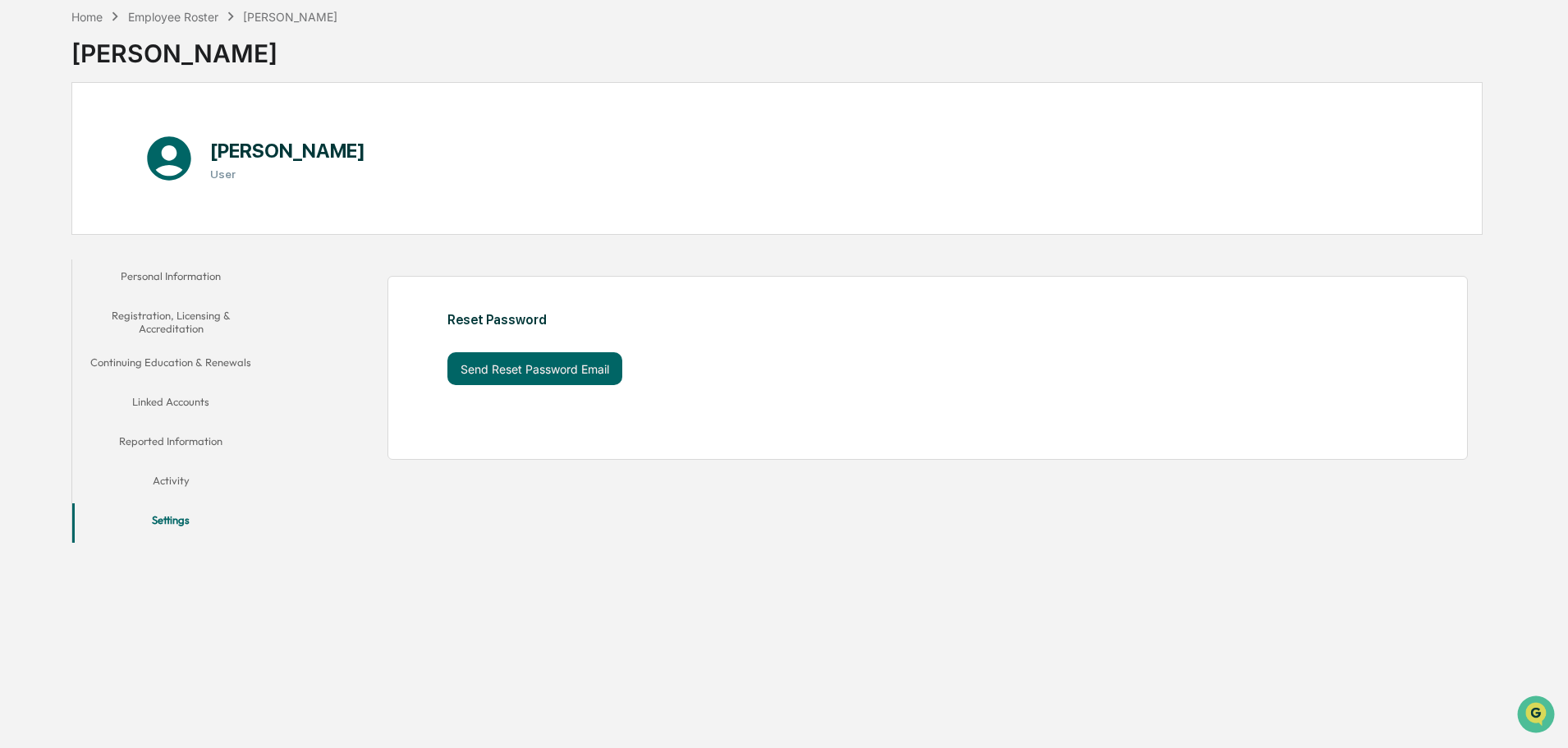
click at [151, 273] on button "Personal Information" at bounding box center [170, 279] width 197 height 39
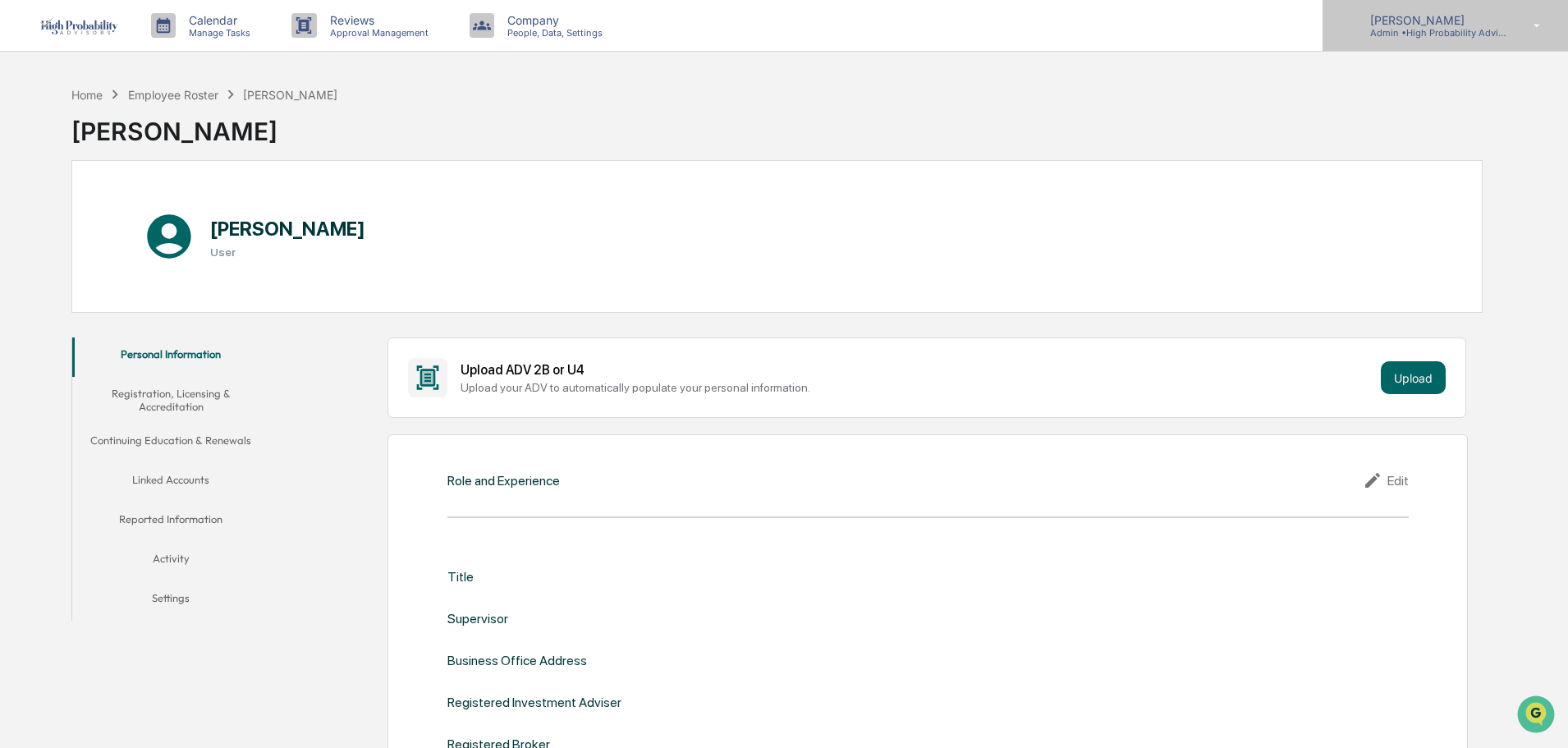
click at [1403, 31] on p "Admin • High Probability Advisors, LLC" at bounding box center [1433, 33] width 153 height 12
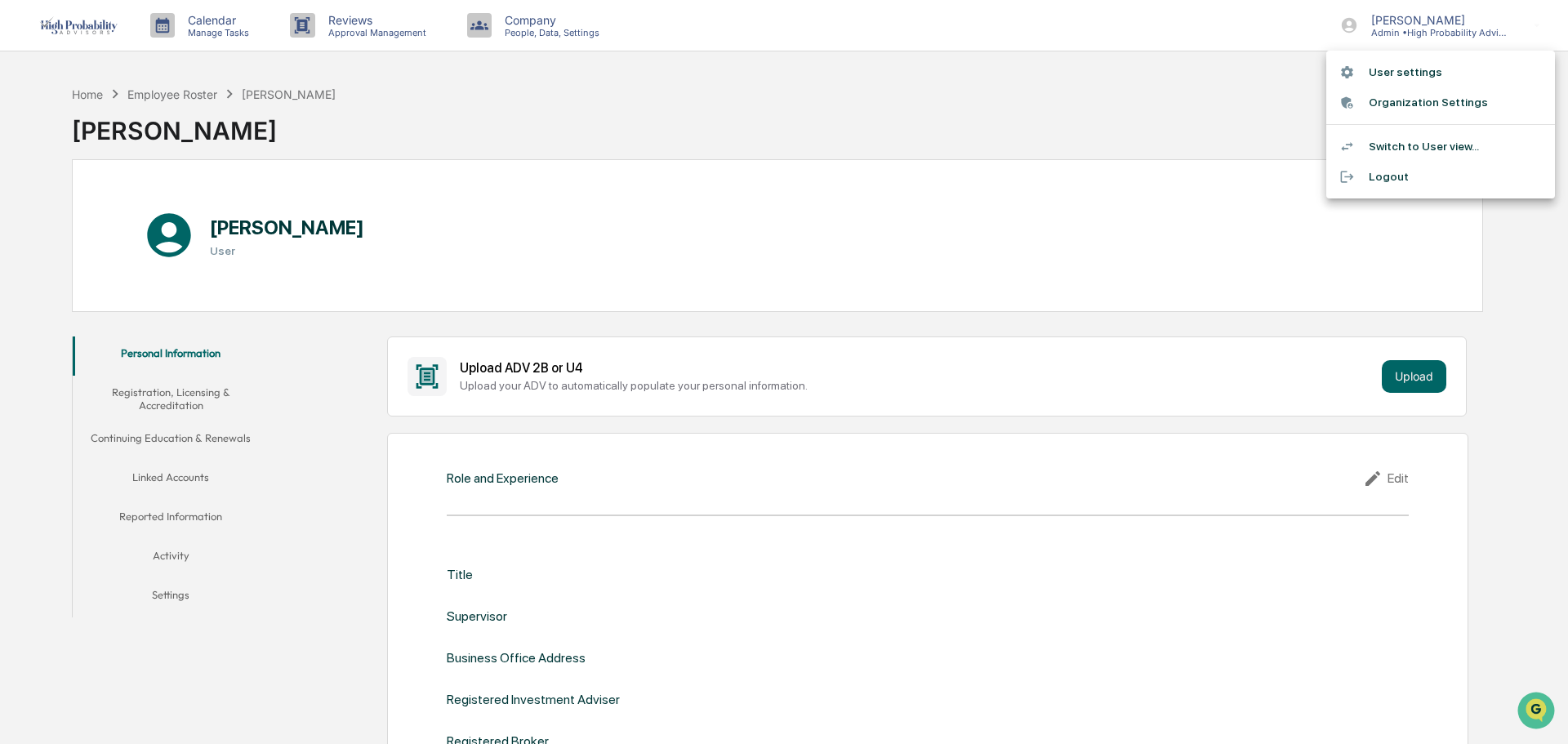
click at [1380, 177] on li "Logout" at bounding box center [1440, 177] width 228 height 30
